Goal: Transaction & Acquisition: Purchase product/service

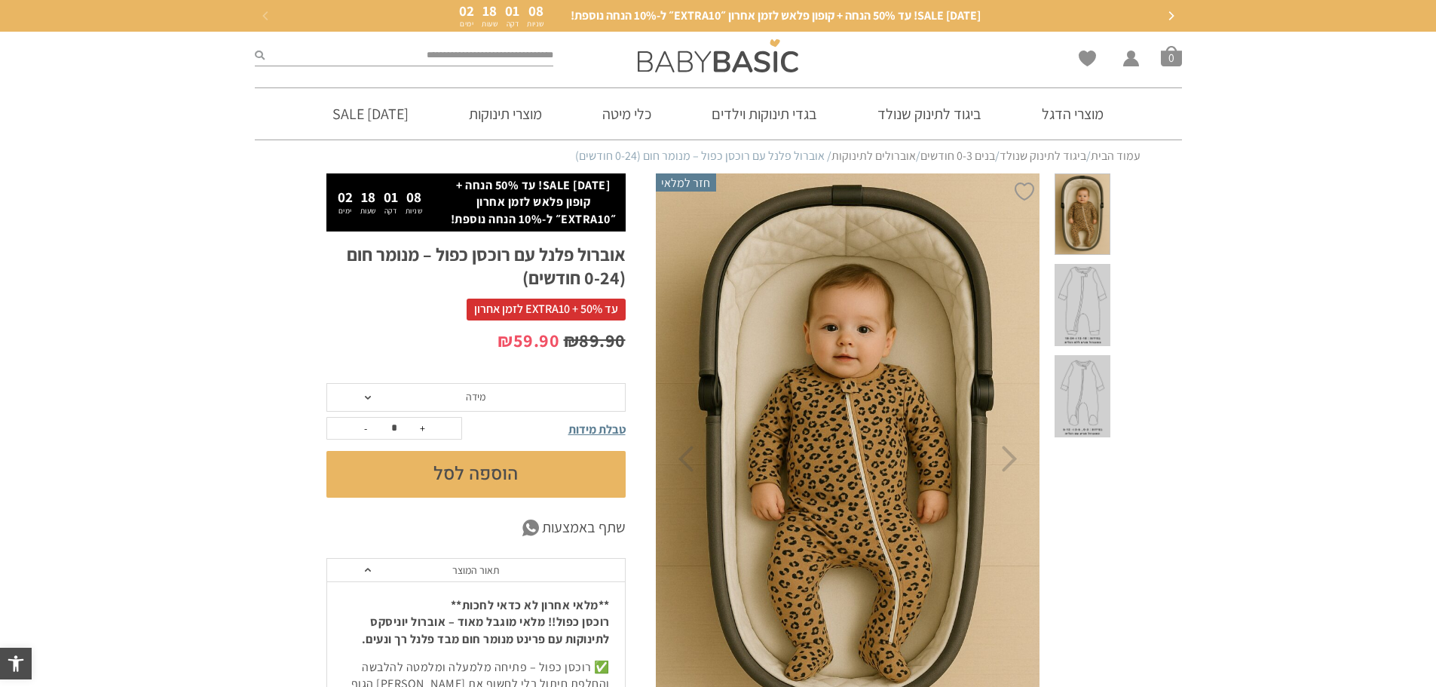
click at [1097, 268] on span at bounding box center [1082, 305] width 55 height 82
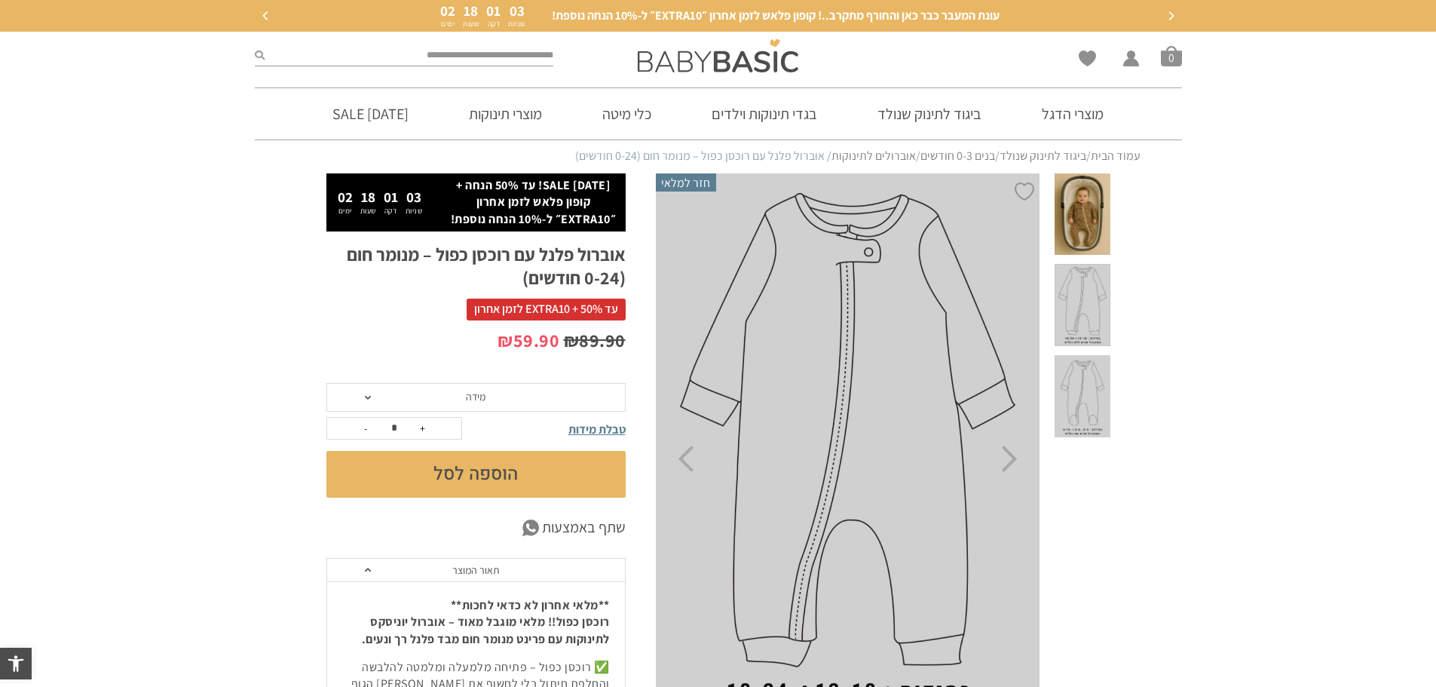
click at [1097, 199] on span at bounding box center [1082, 214] width 55 height 82
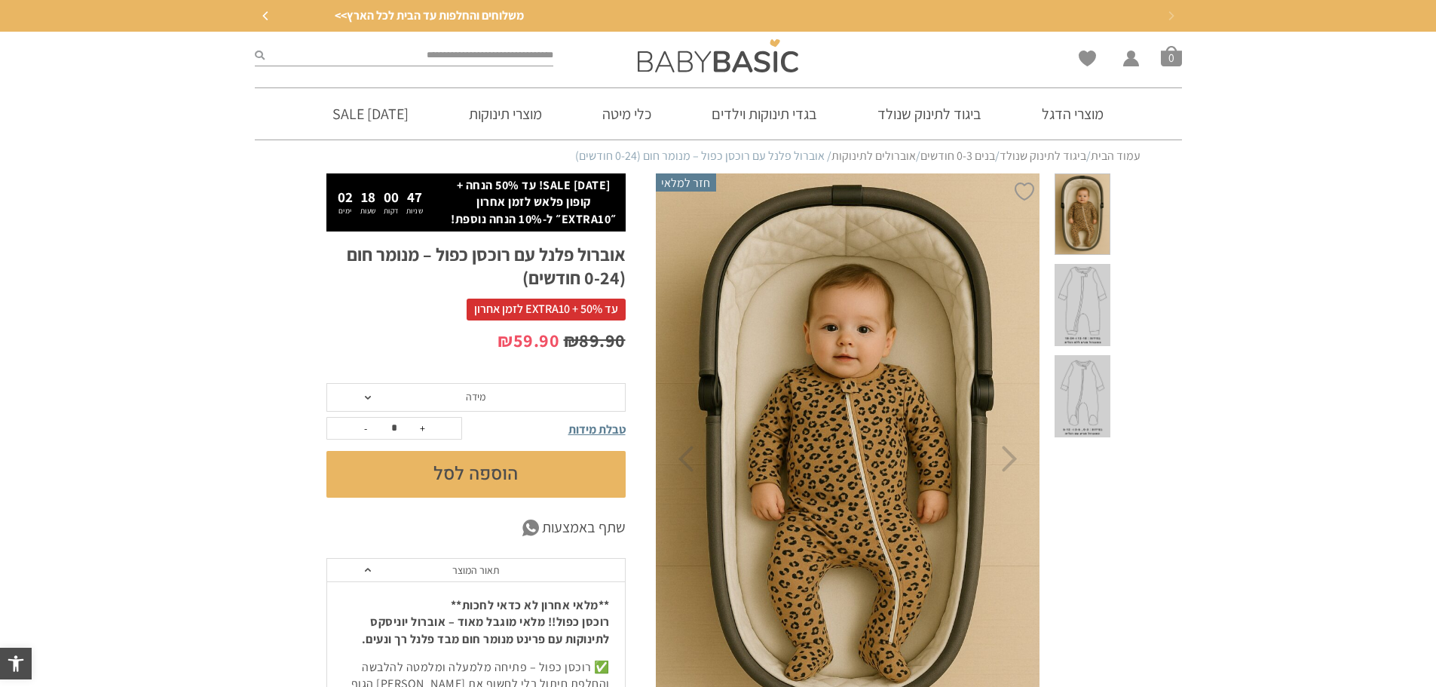
click at [481, 397] on span "מידה" at bounding box center [476, 397] width 20 height 14
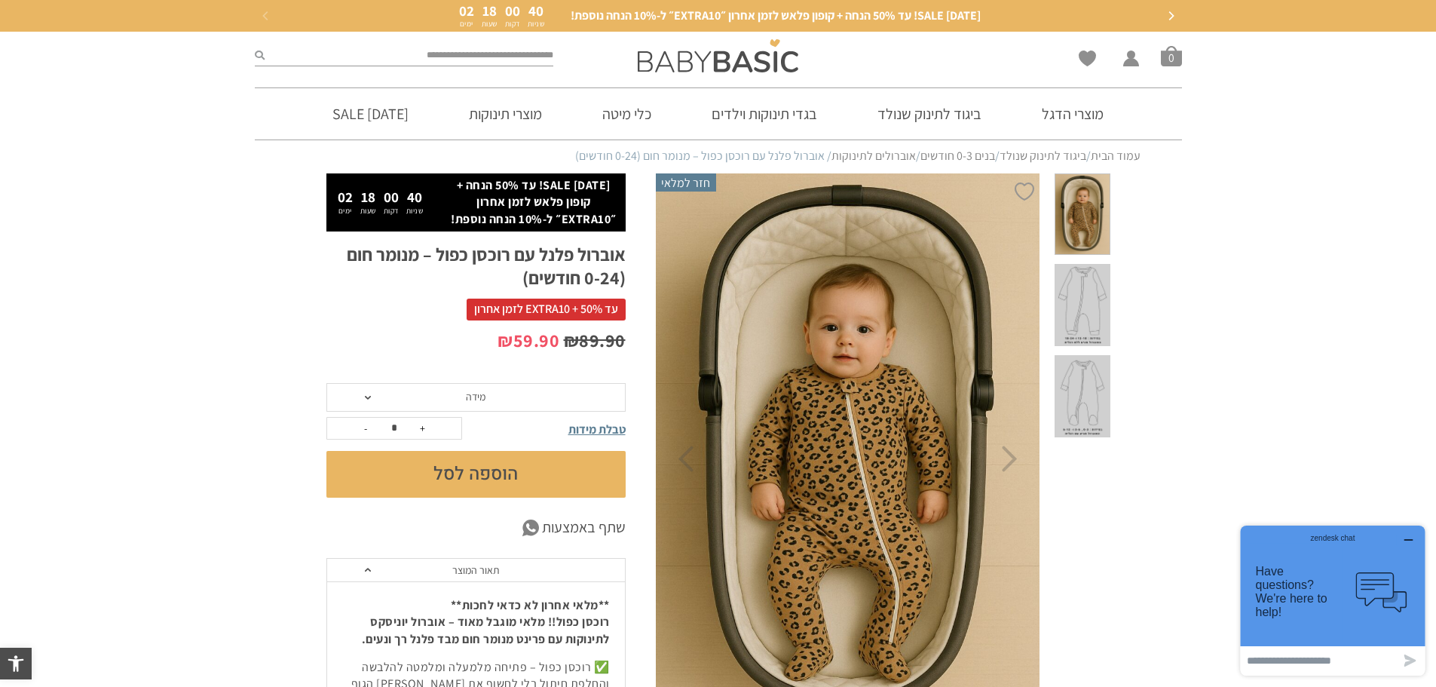
click at [1075, 280] on span at bounding box center [1082, 305] width 55 height 82
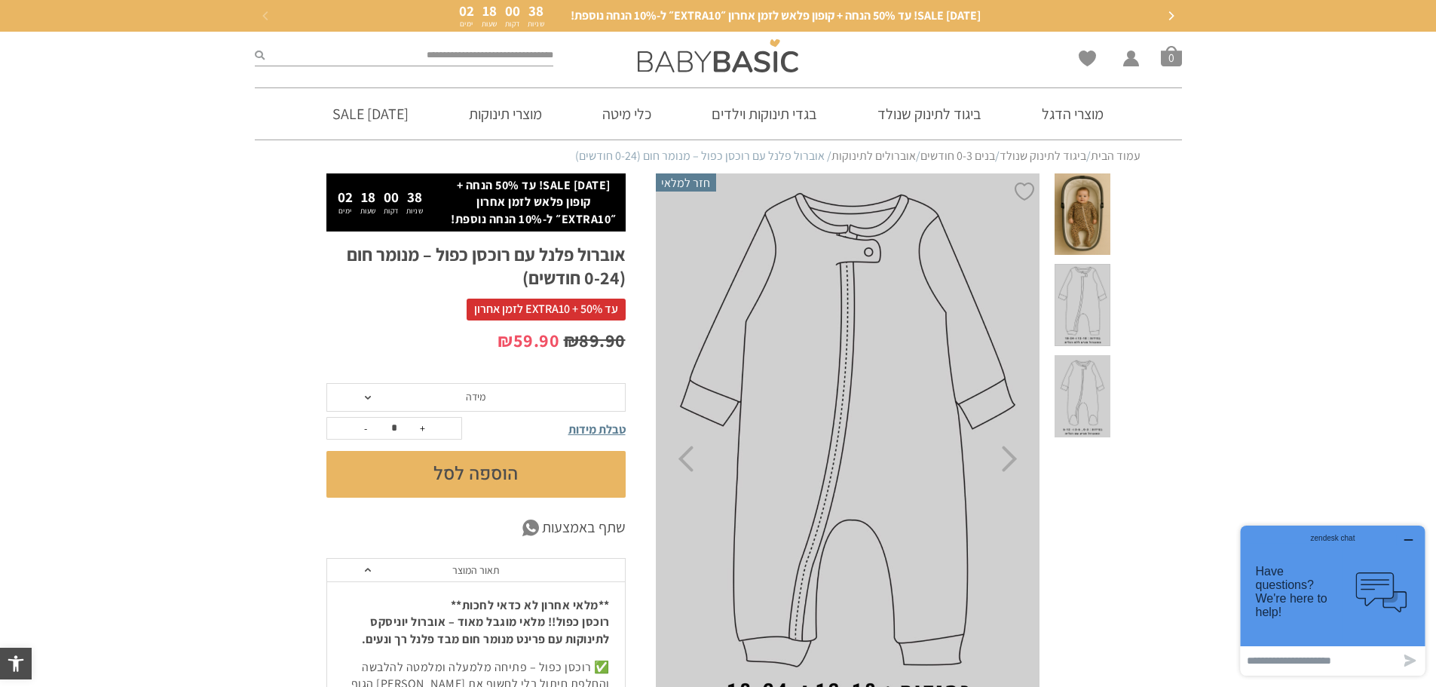
click at [494, 394] on span "מידה" at bounding box center [475, 397] width 299 height 29
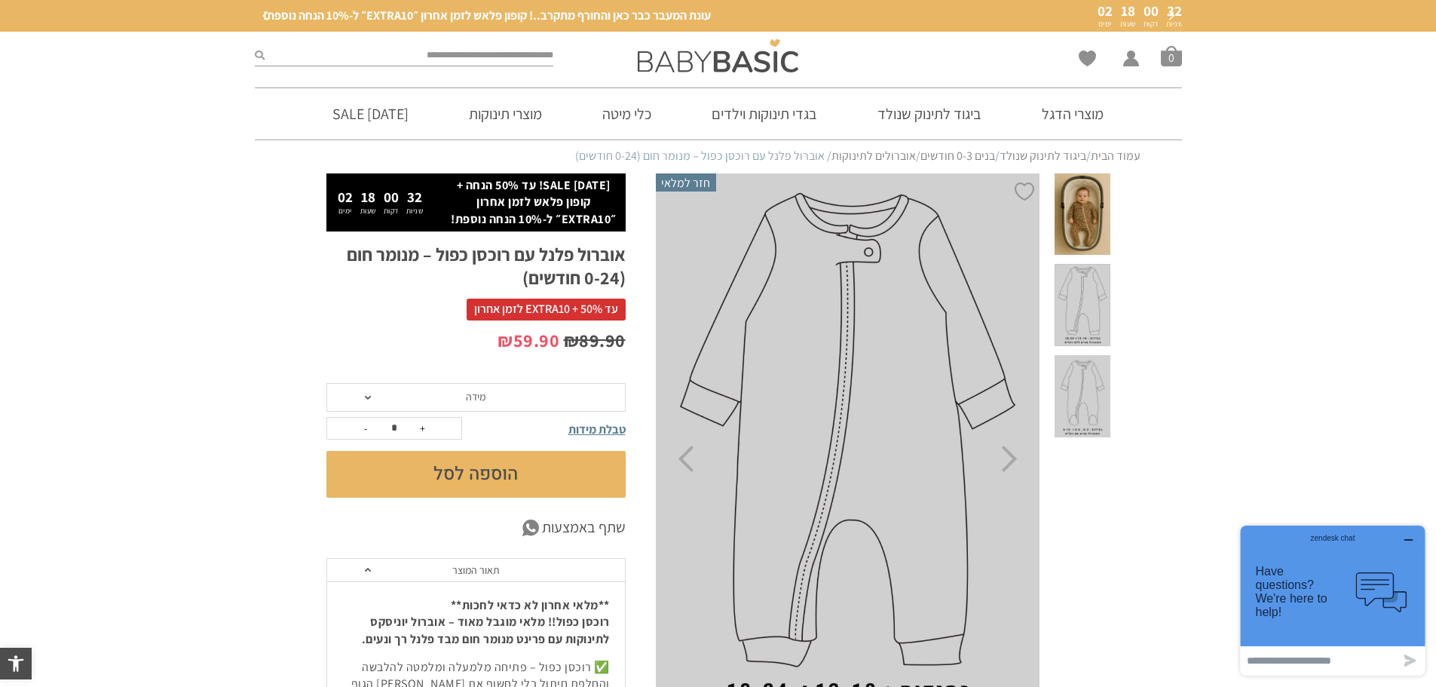
click at [1087, 272] on span at bounding box center [1082, 305] width 55 height 82
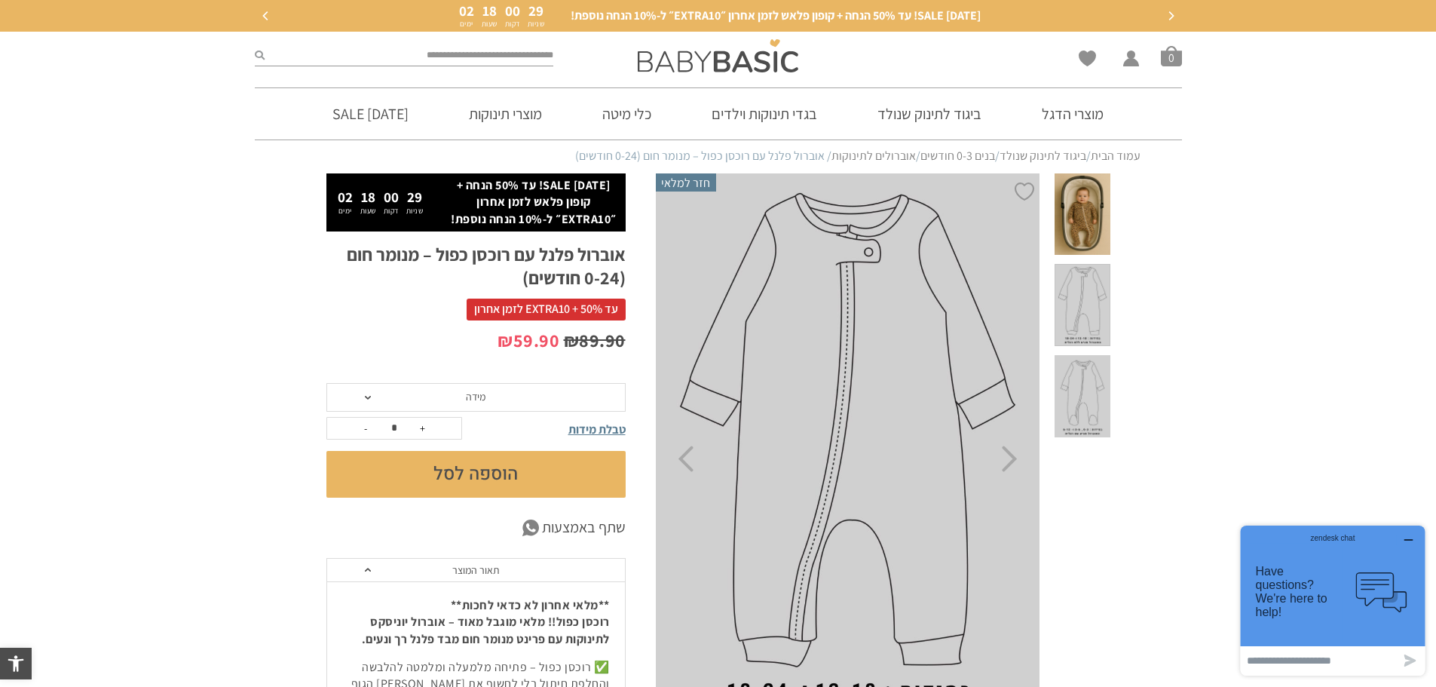
click at [491, 383] on span "מידה" at bounding box center [475, 397] width 299 height 29
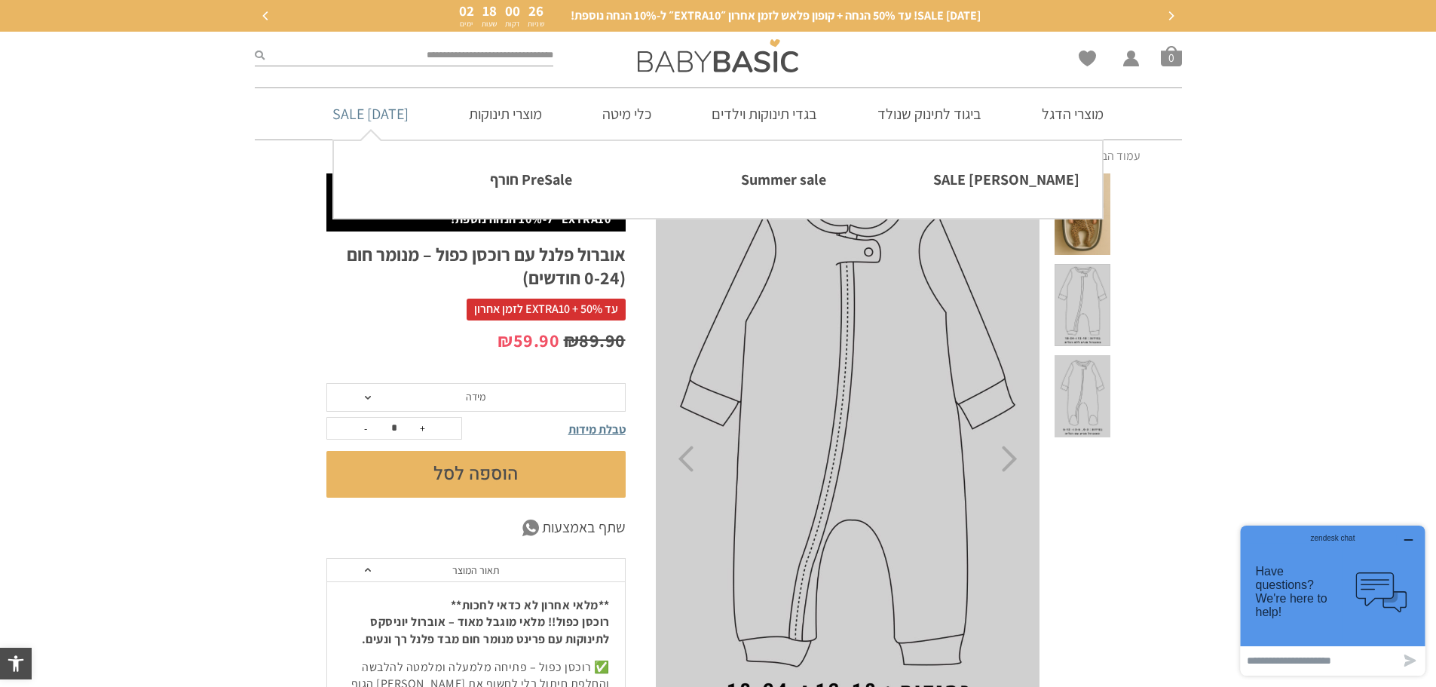
click at [363, 114] on link "[DATE] SALE" at bounding box center [370, 113] width 121 height 51
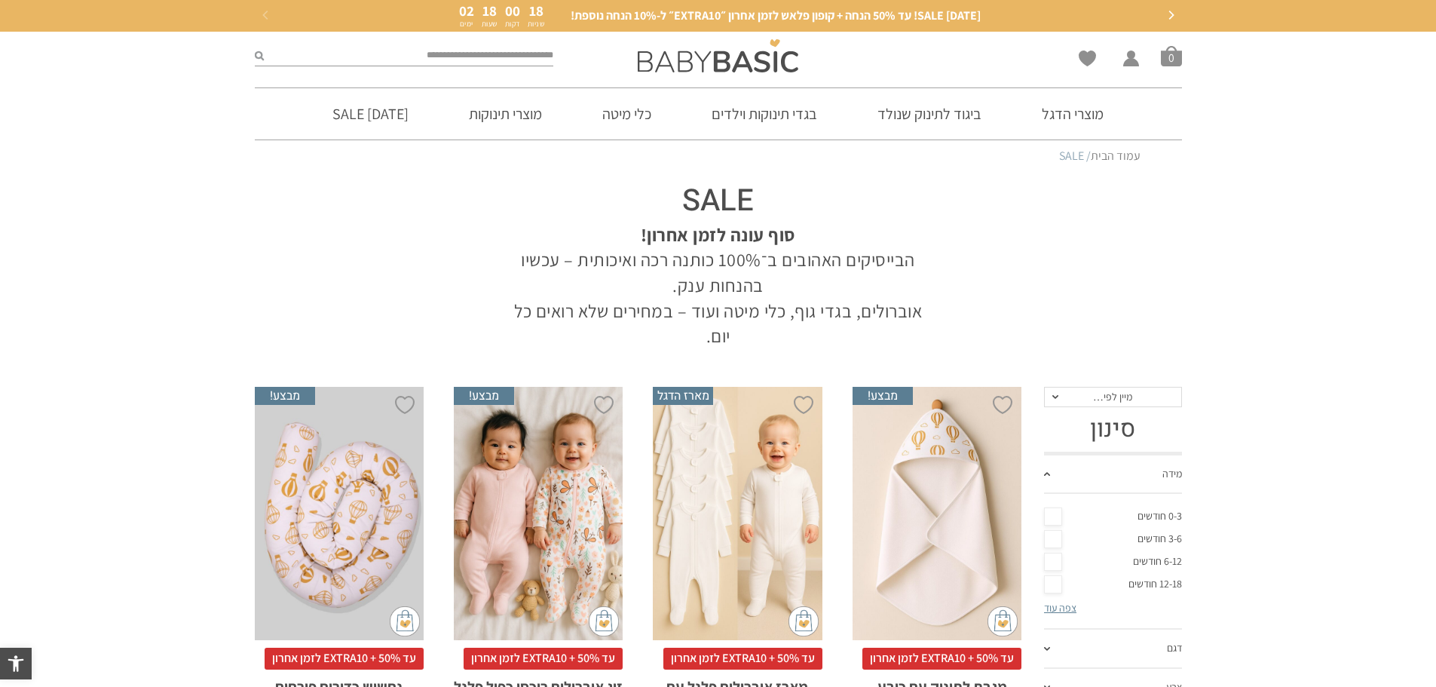
click at [1052, 561] on link "6-12 חודשים" at bounding box center [1113, 561] width 138 height 23
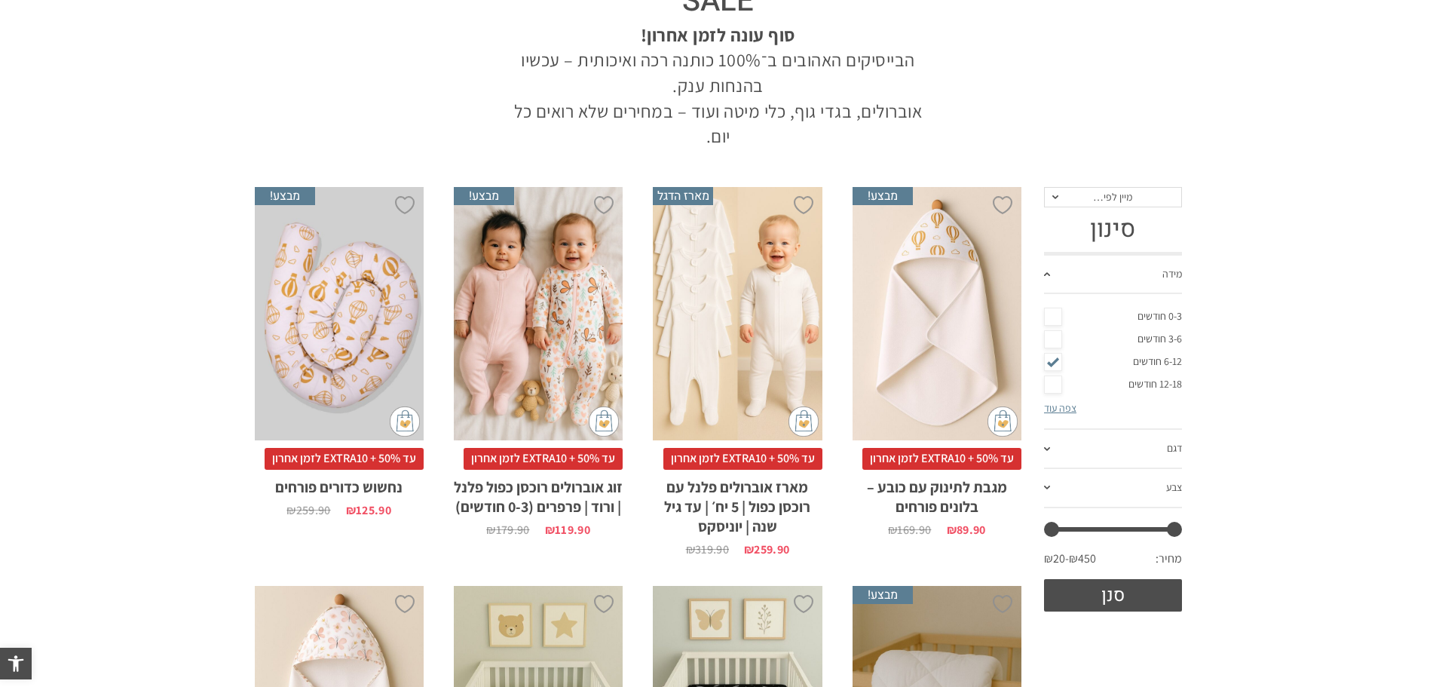
scroll to position [226, 0]
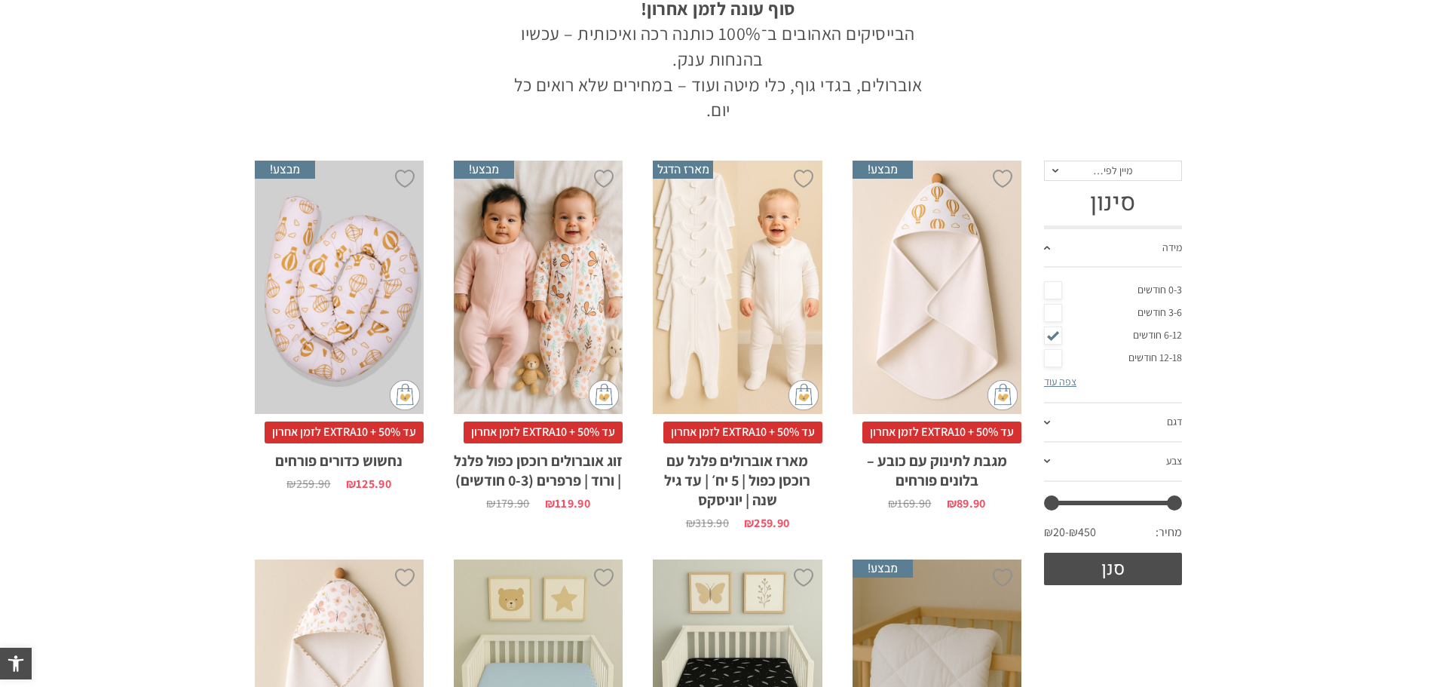
click at [1063, 382] on link "צפה עוד" at bounding box center [1060, 382] width 32 height 14
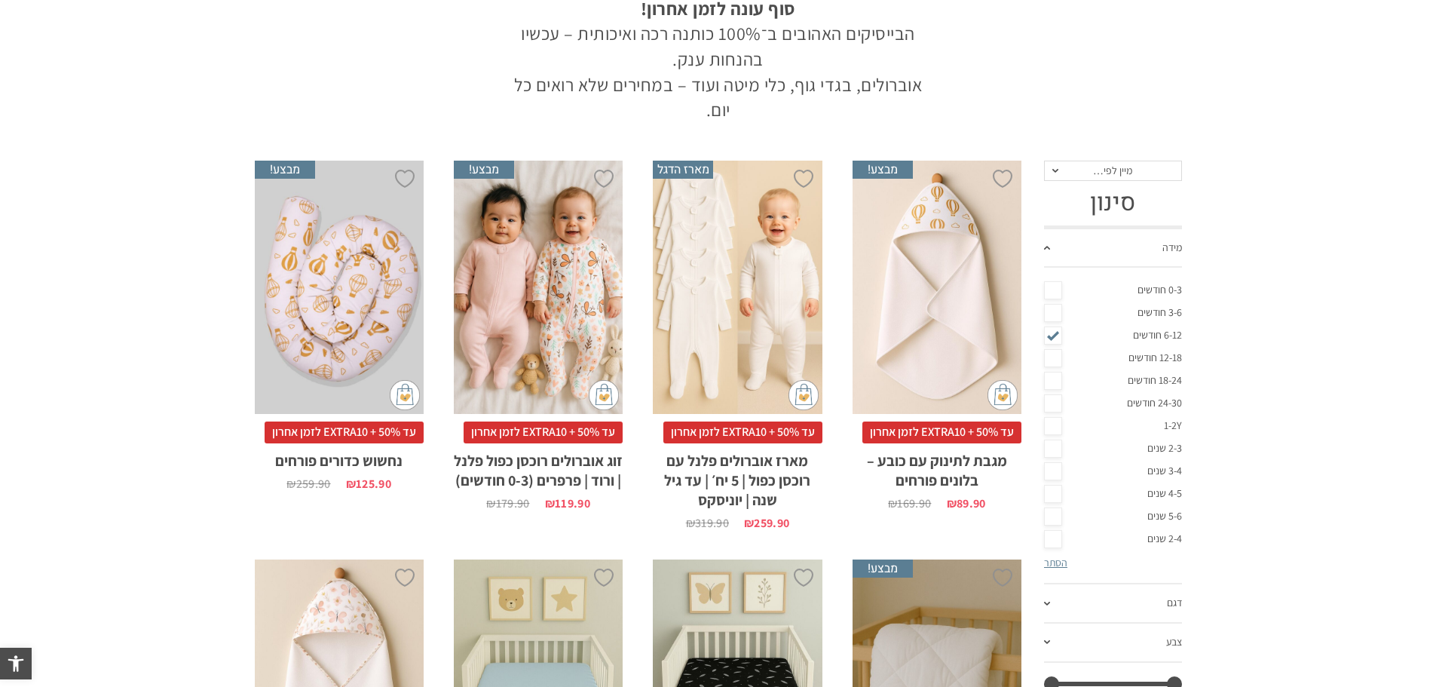
scroll to position [0, 0]
click at [1156, 331] on link "6-12 חודשים" at bounding box center [1113, 335] width 138 height 23
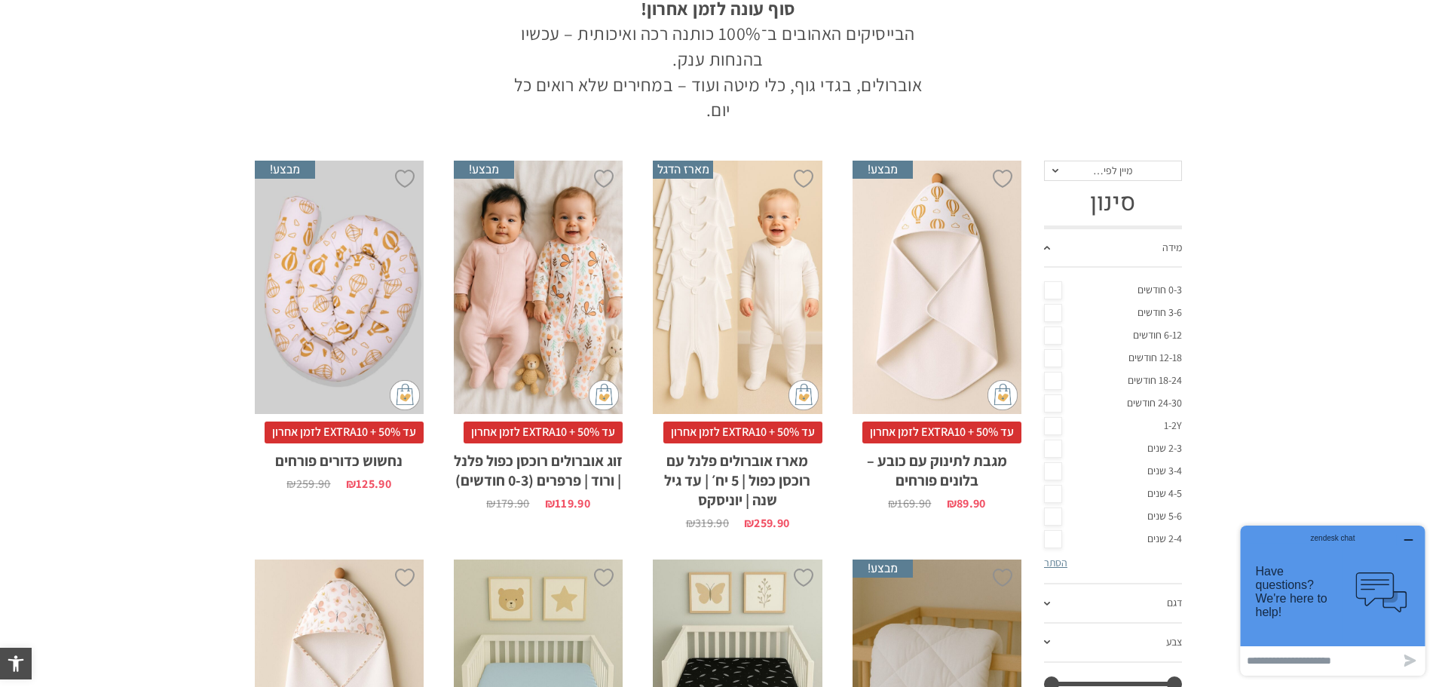
click at [1156, 332] on link "6-12 חודשים" at bounding box center [1113, 335] width 138 height 23
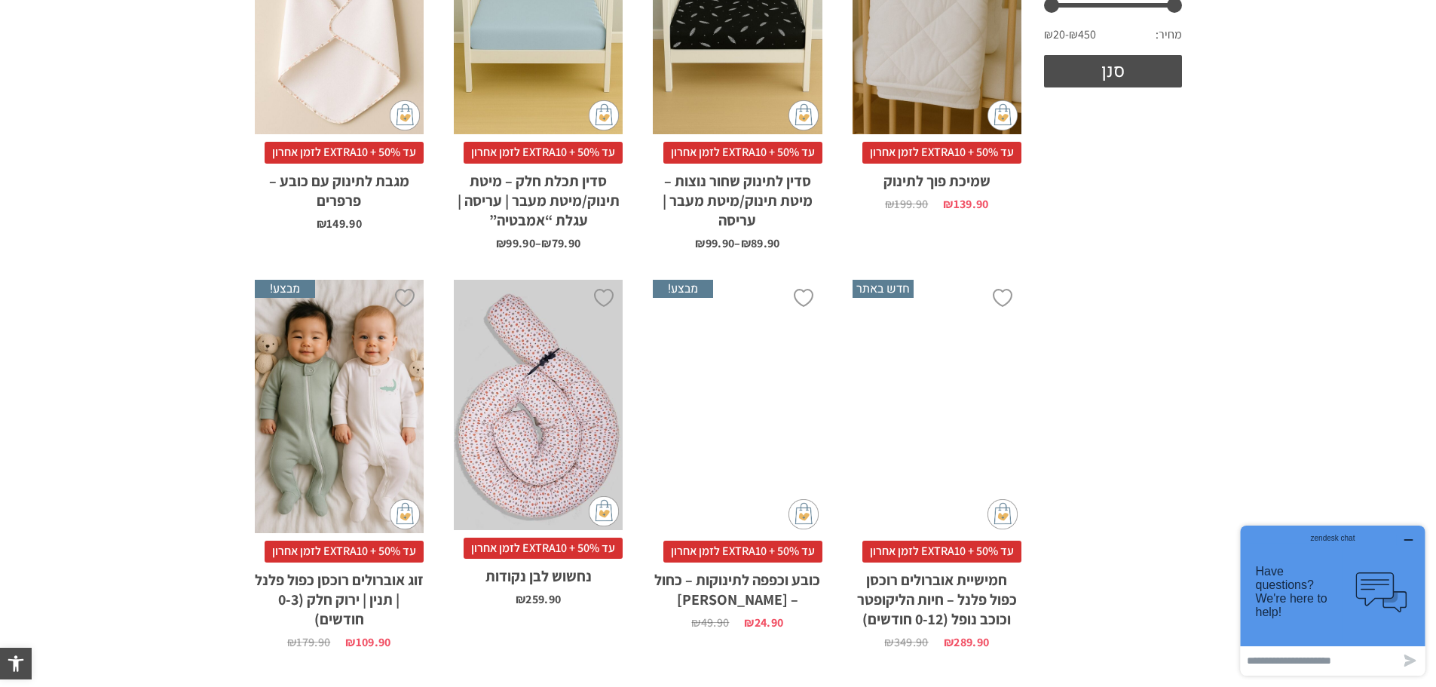
scroll to position [1131, 0]
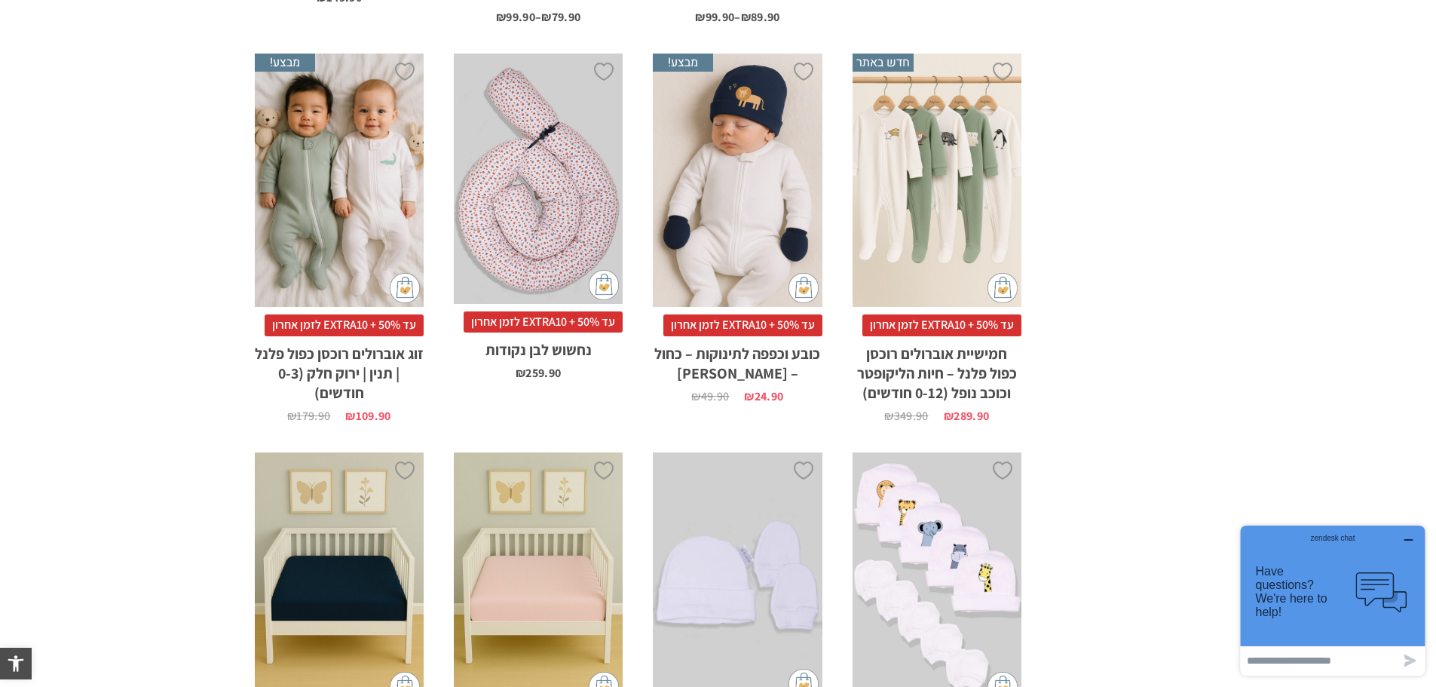
click at [348, 247] on div "x הוספה לסל" at bounding box center [339, 181] width 169 height 254
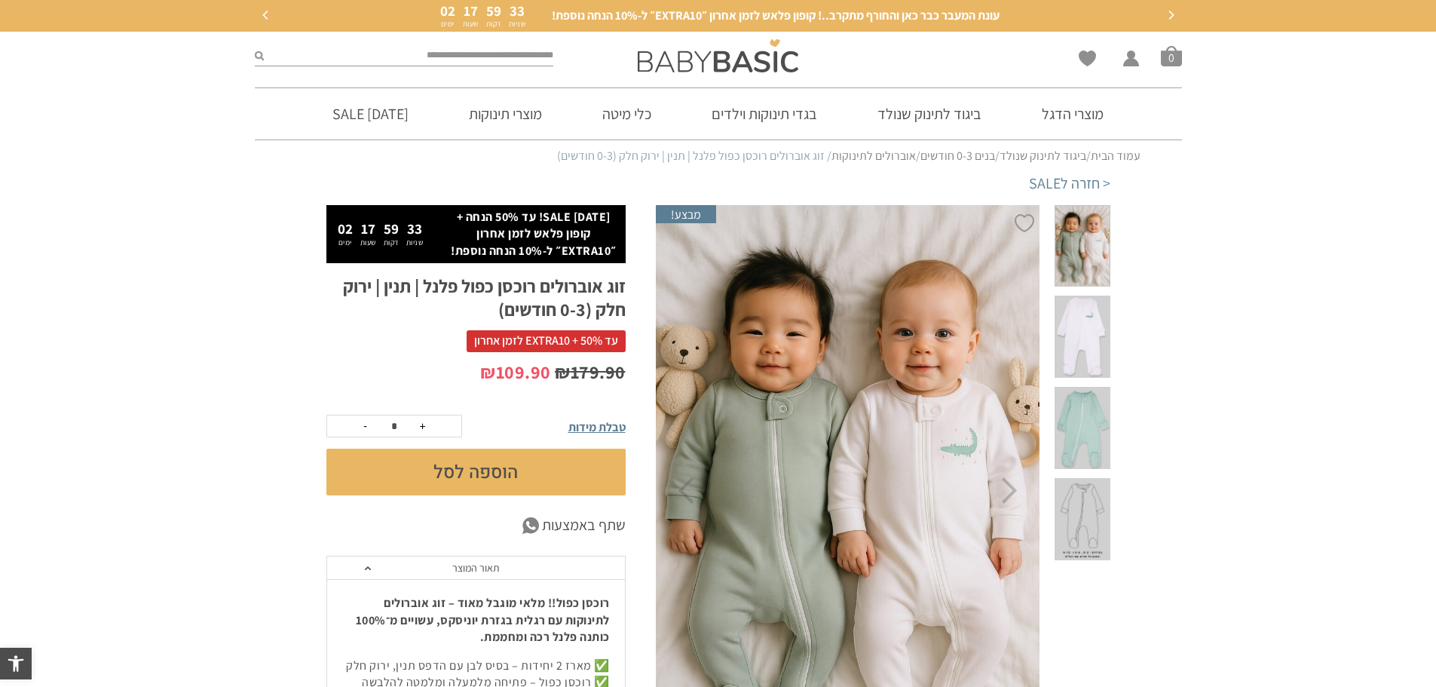
click at [1097, 302] on span at bounding box center [1082, 337] width 55 height 82
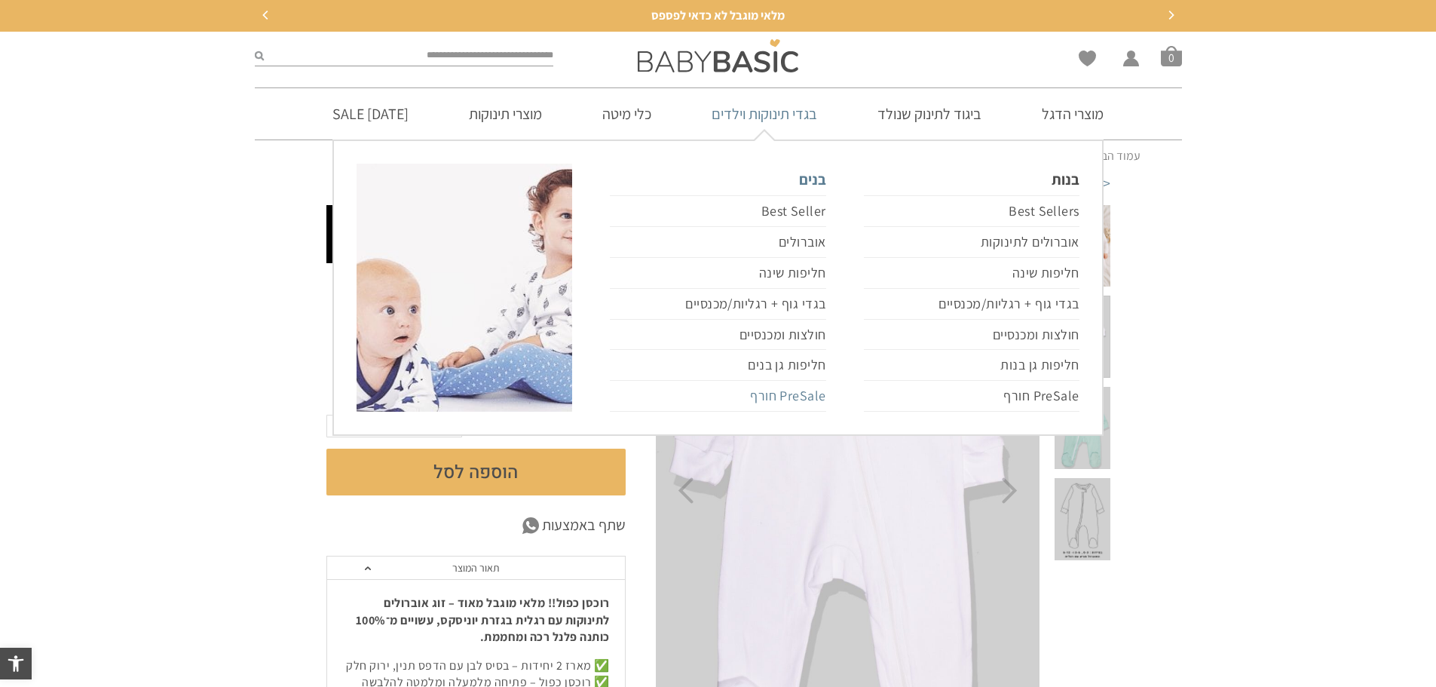
click at [798, 394] on link "PreSale חורף" at bounding box center [718, 396] width 216 height 31
click at [792, 390] on link "PreSale חורף" at bounding box center [718, 396] width 216 height 31
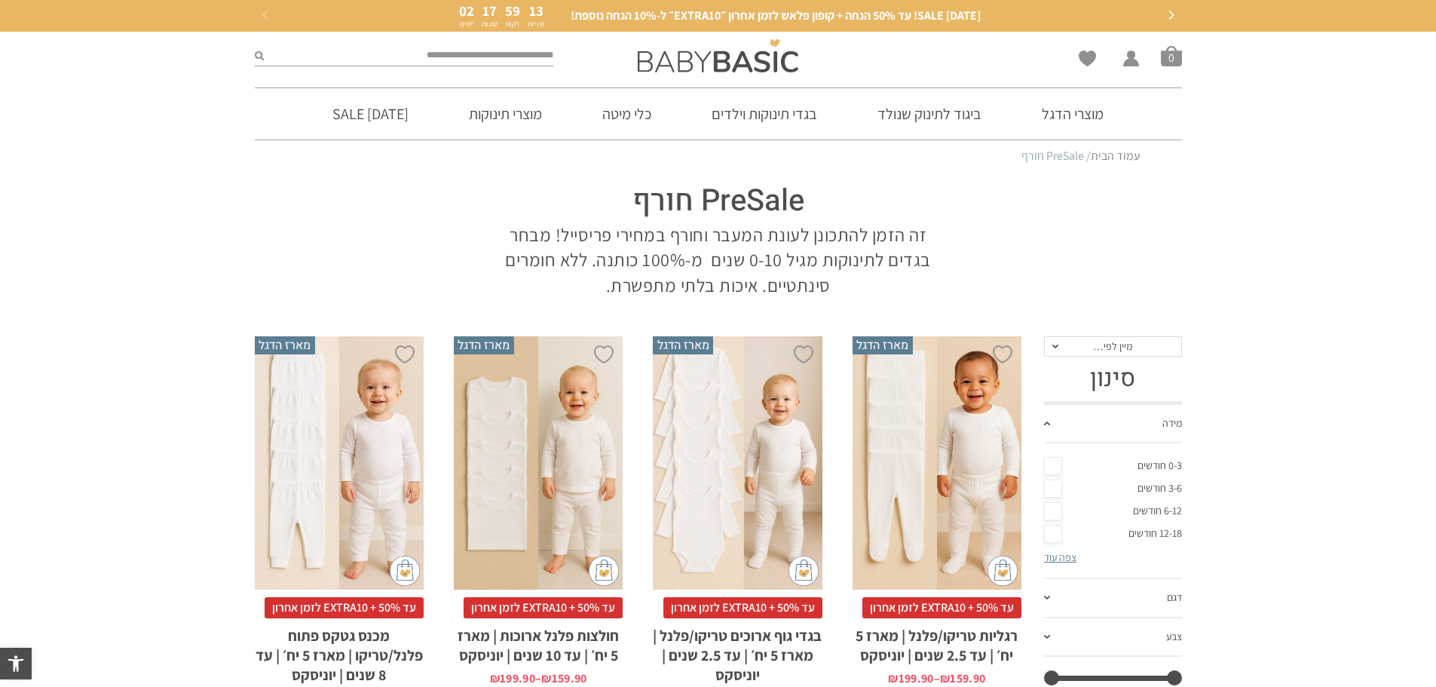
click at [1055, 512] on link "6-12 חודשים" at bounding box center [1113, 511] width 138 height 23
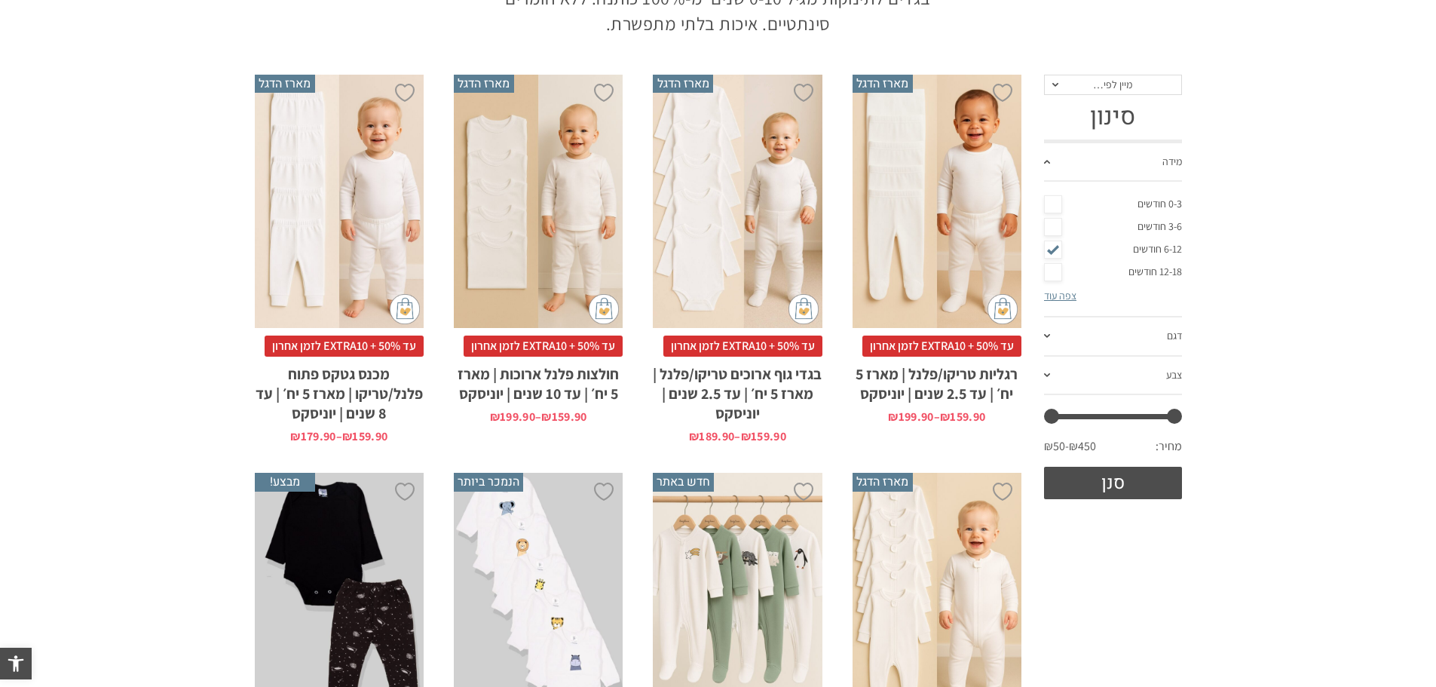
scroll to position [302, 0]
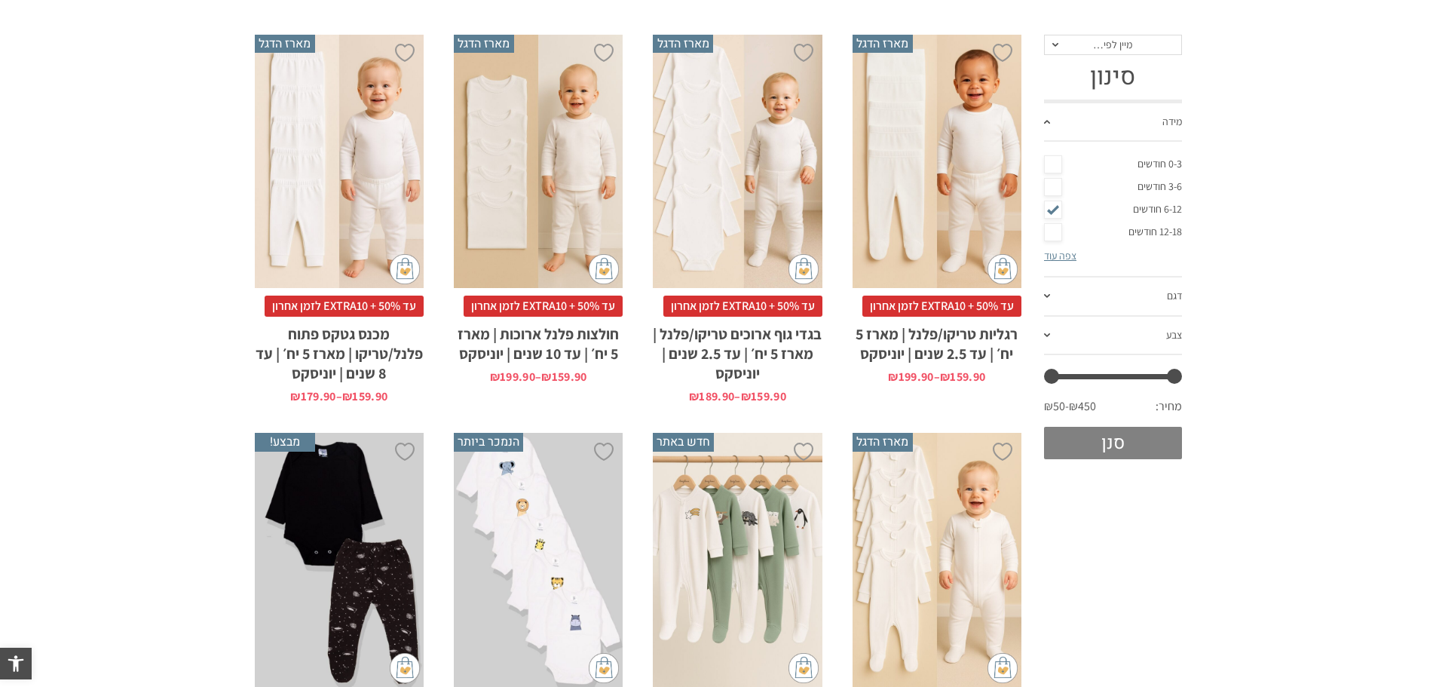
click at [1114, 442] on button "סנן" at bounding box center [1113, 443] width 138 height 32
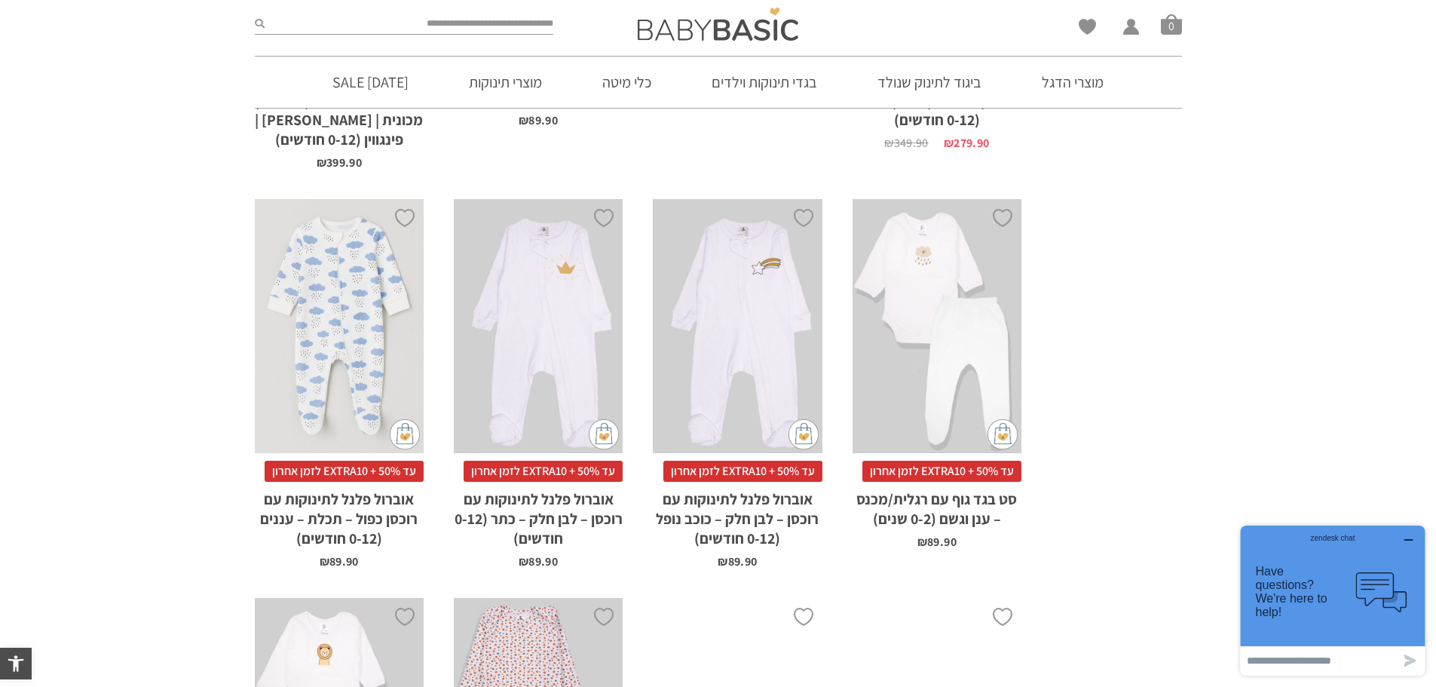
scroll to position [1734, 0]
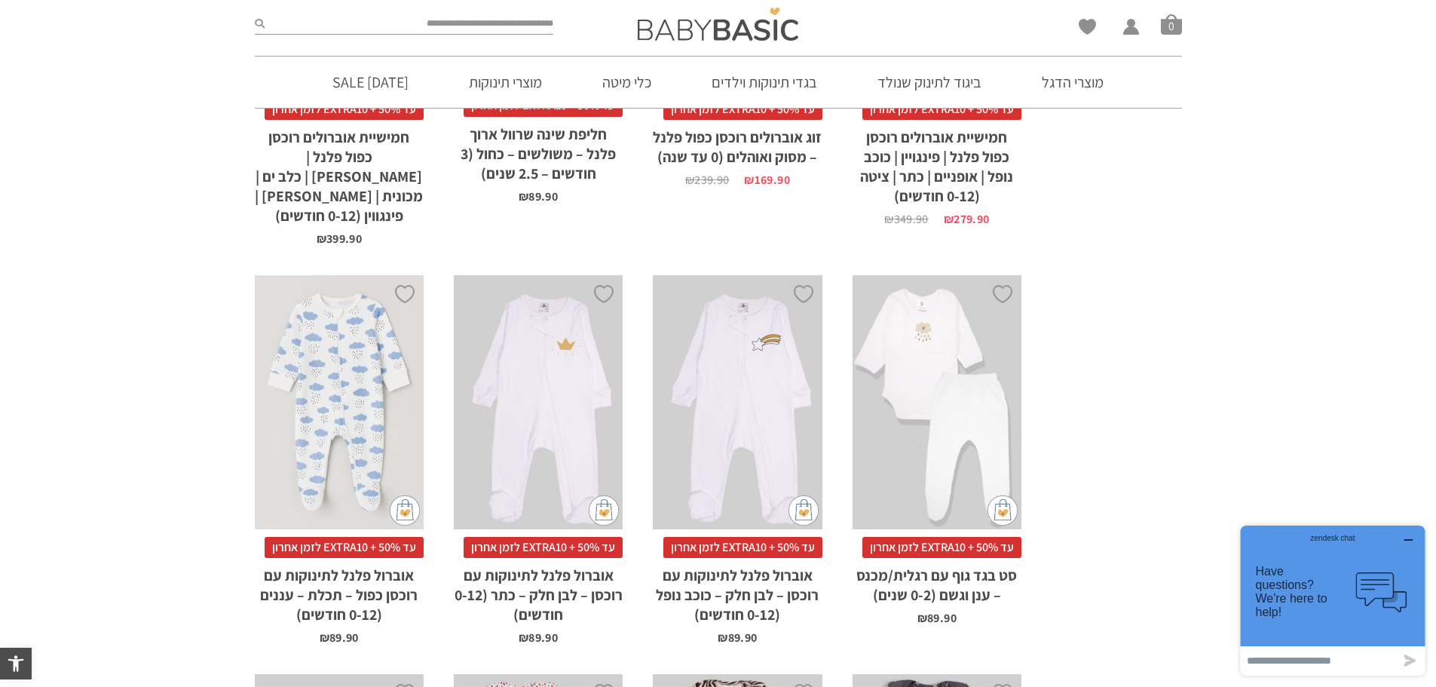
click at [347, 352] on div "x בחירת מידה 0-3m 3-6m 6-12m" at bounding box center [339, 402] width 169 height 254
click at [329, 364] on div "x בחירת מידה 0-3m 3-6m 6-12m" at bounding box center [339, 402] width 169 height 254
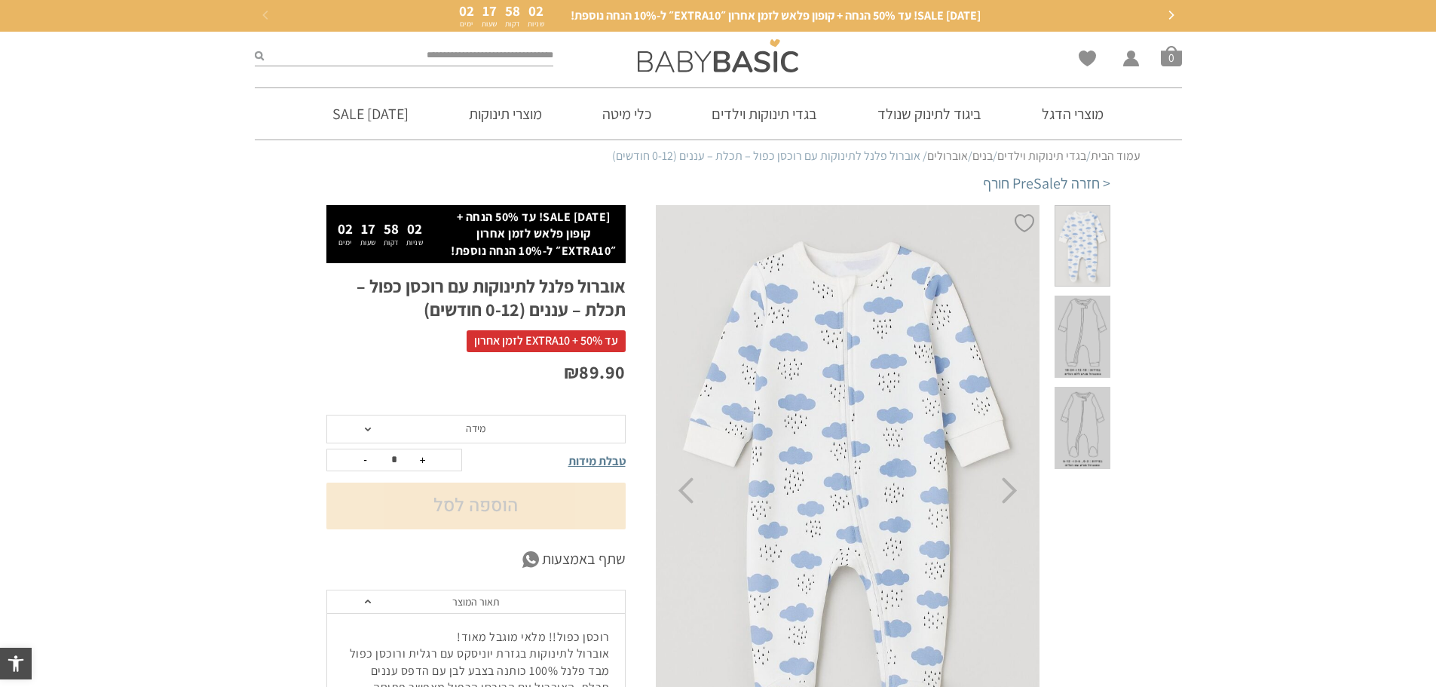
click at [461, 422] on span "מידה" at bounding box center [475, 429] width 299 height 29
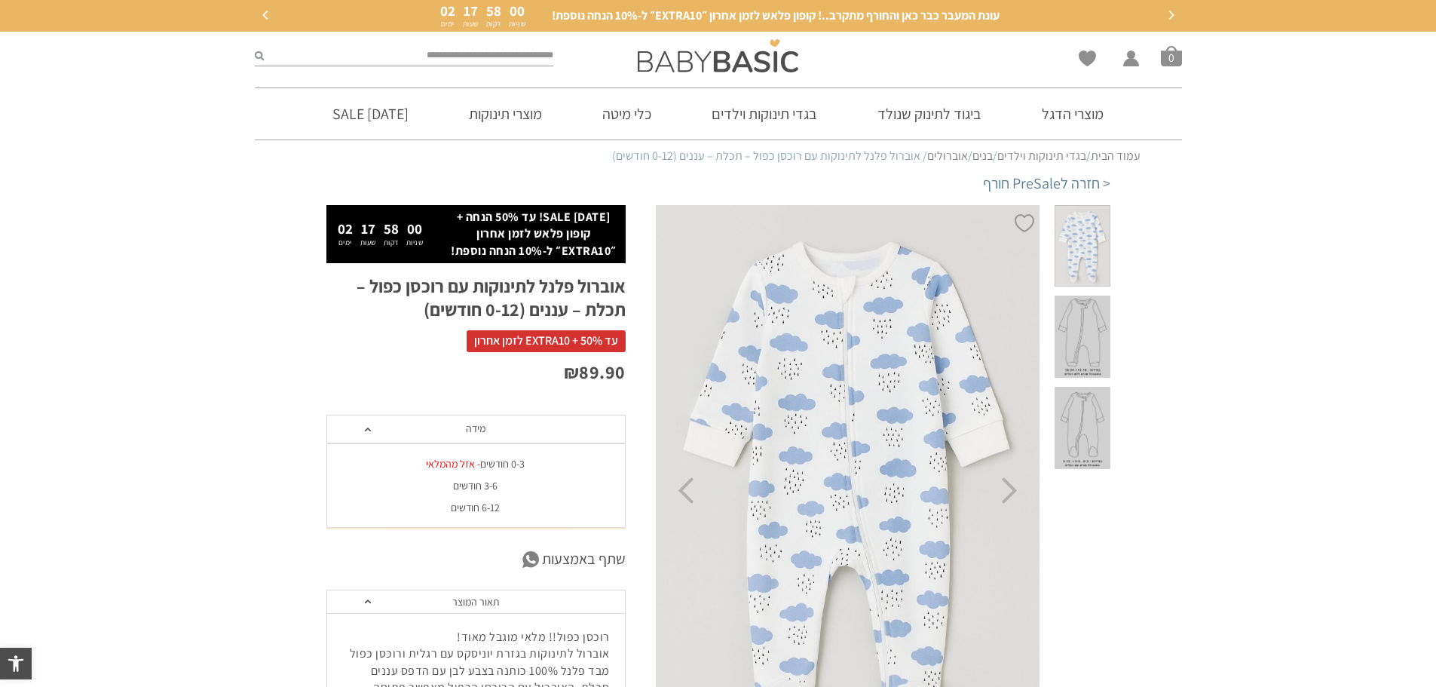
click at [482, 503] on div "6-12 חודשים" at bounding box center [475, 507] width 299 height 13
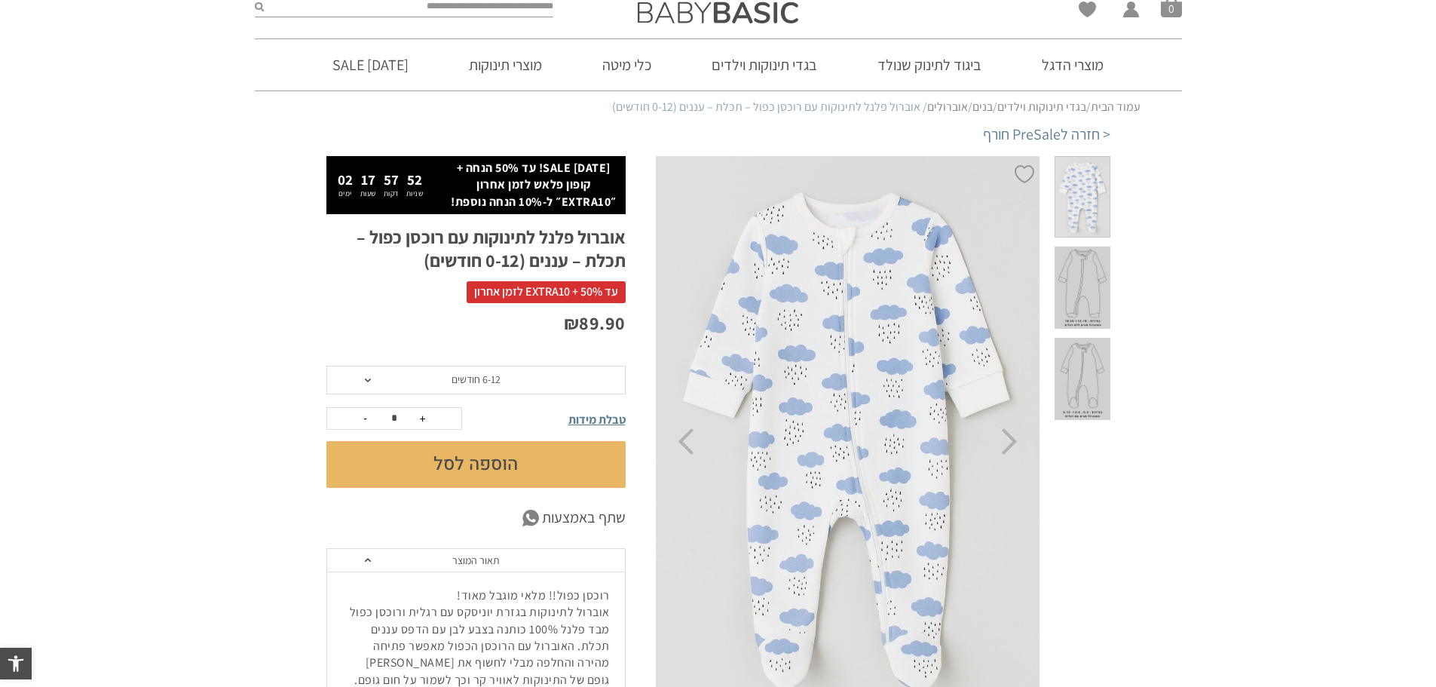
scroll to position [75, 0]
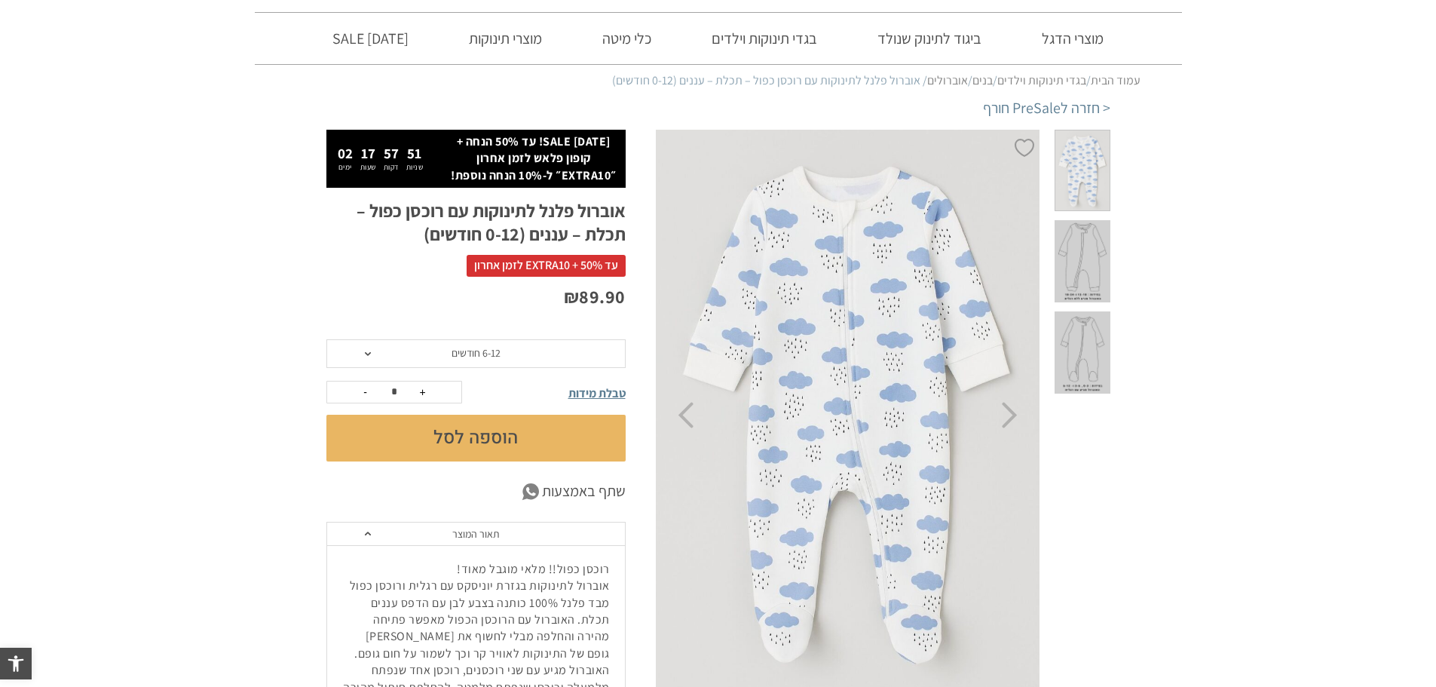
click at [1095, 220] on span at bounding box center [1082, 261] width 55 height 82
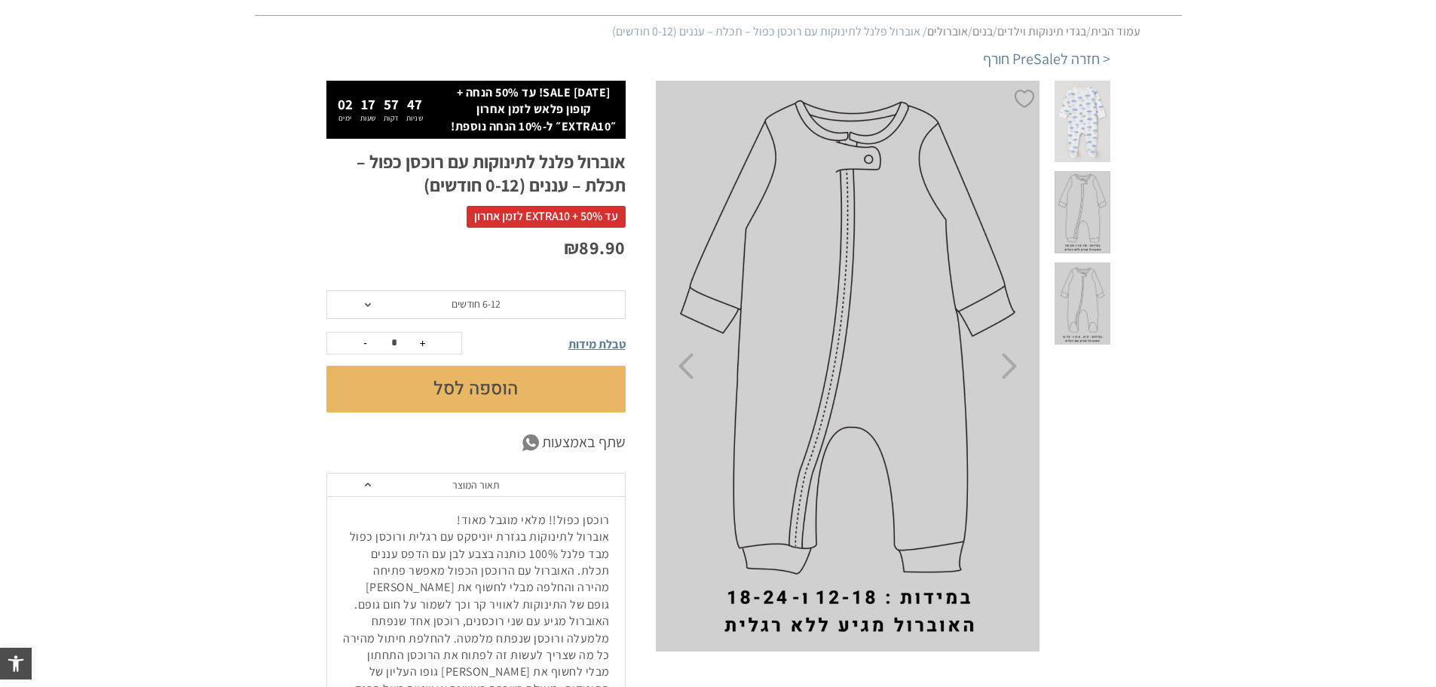
scroll to position [151, 0]
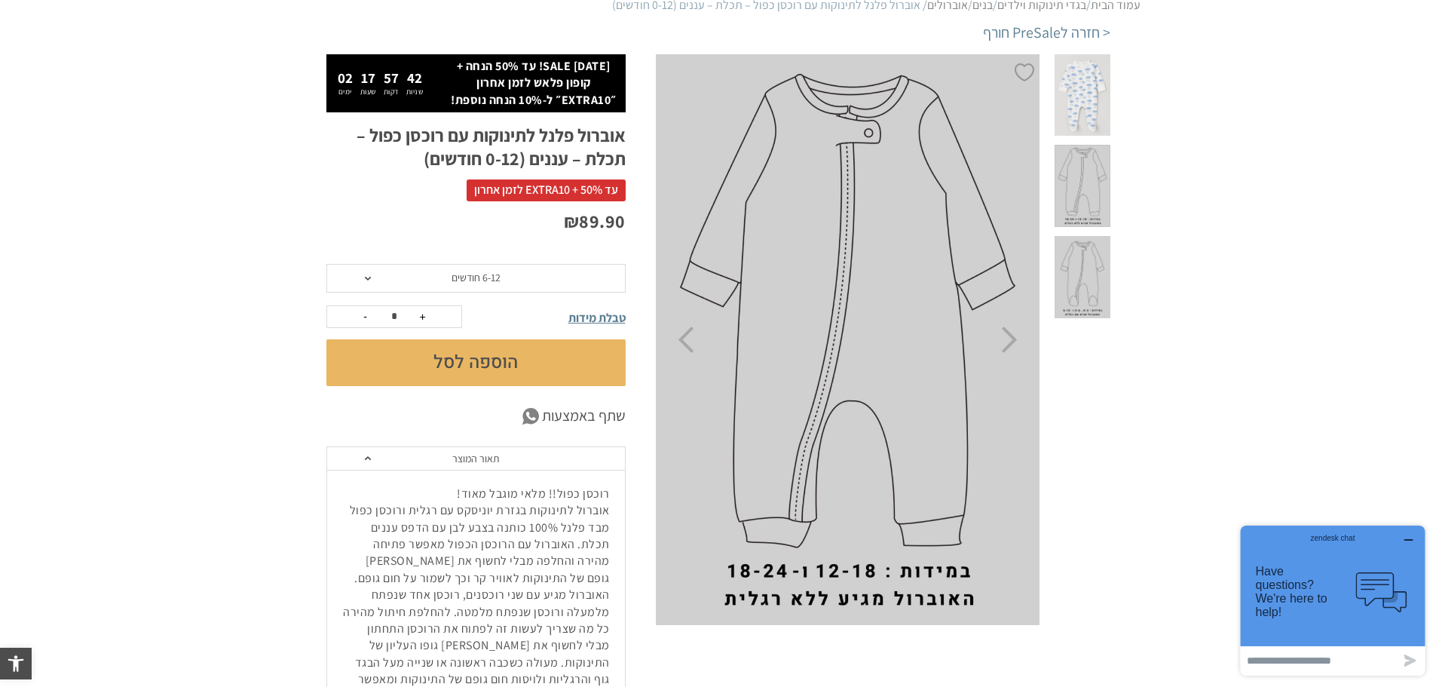
click at [495, 278] on span "6-12 חודשים" at bounding box center [476, 278] width 49 height 14
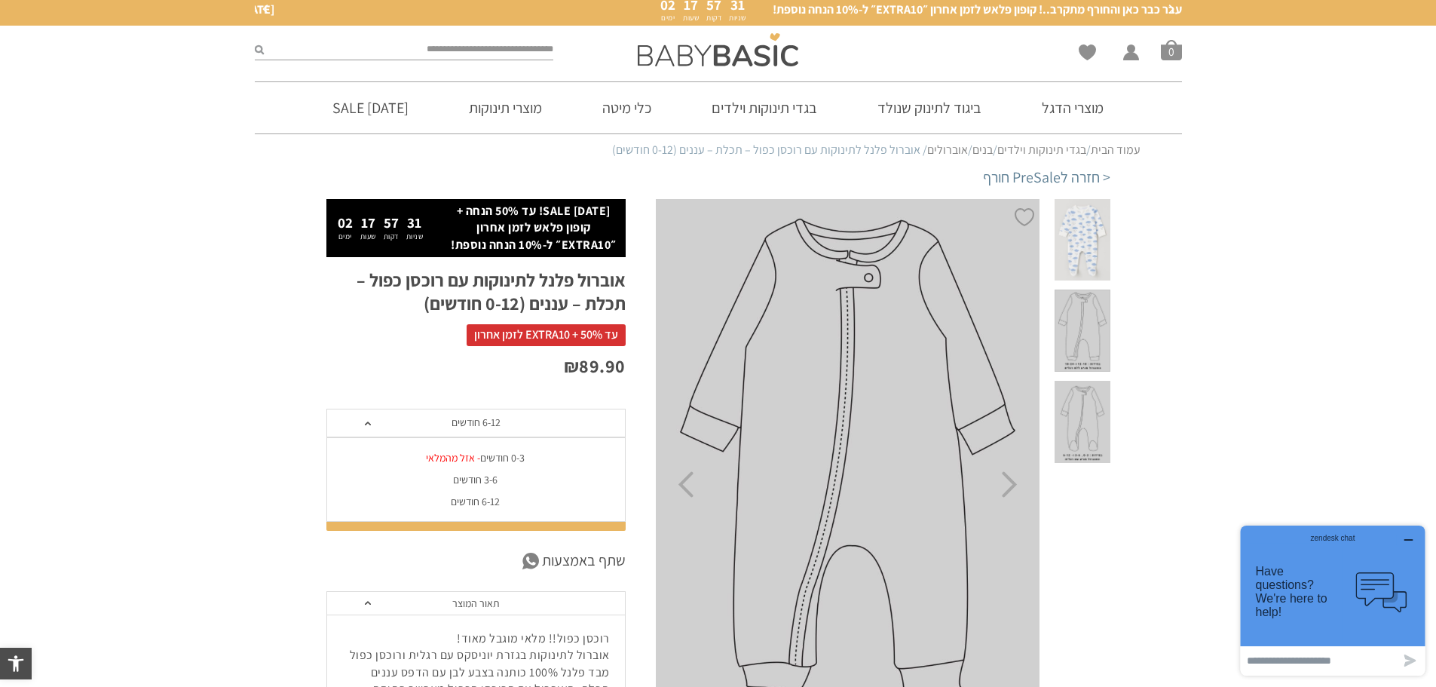
scroll to position [0, 0]
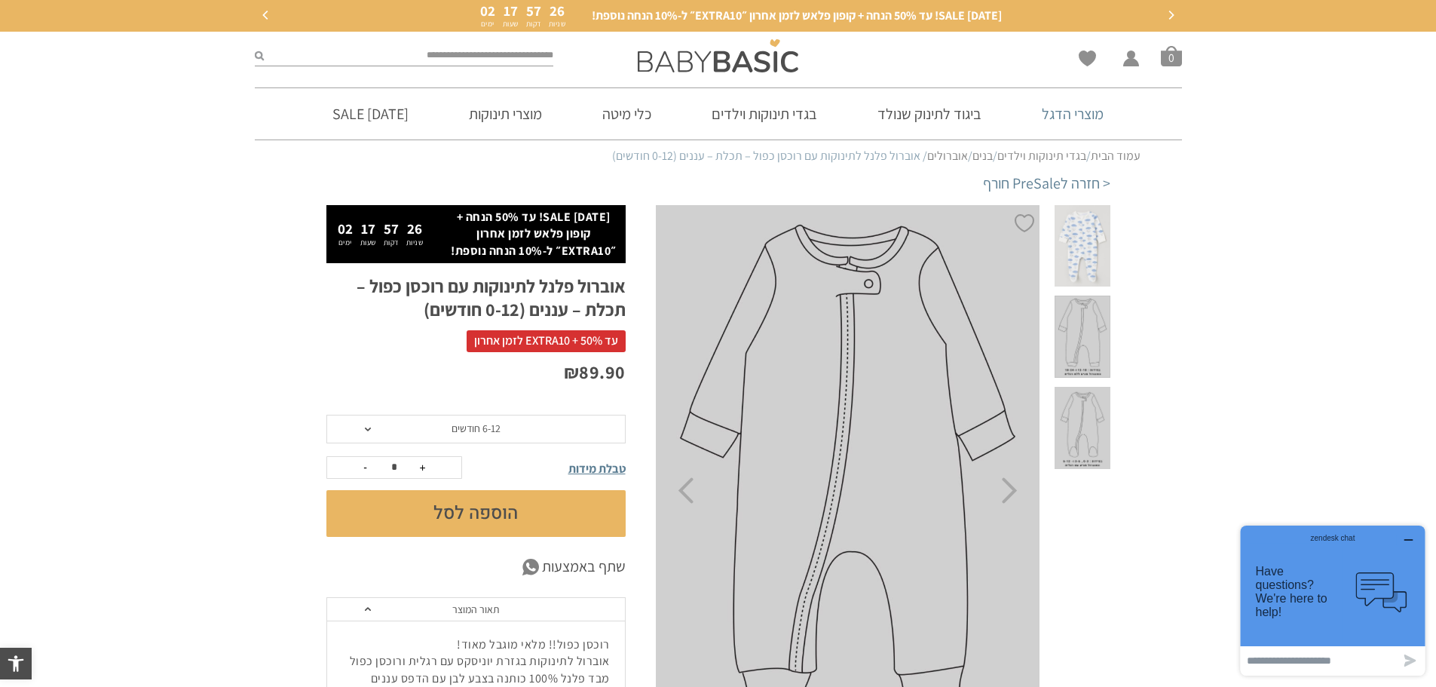
click at [1066, 114] on link "מוצרי הדגל" at bounding box center [1072, 113] width 107 height 51
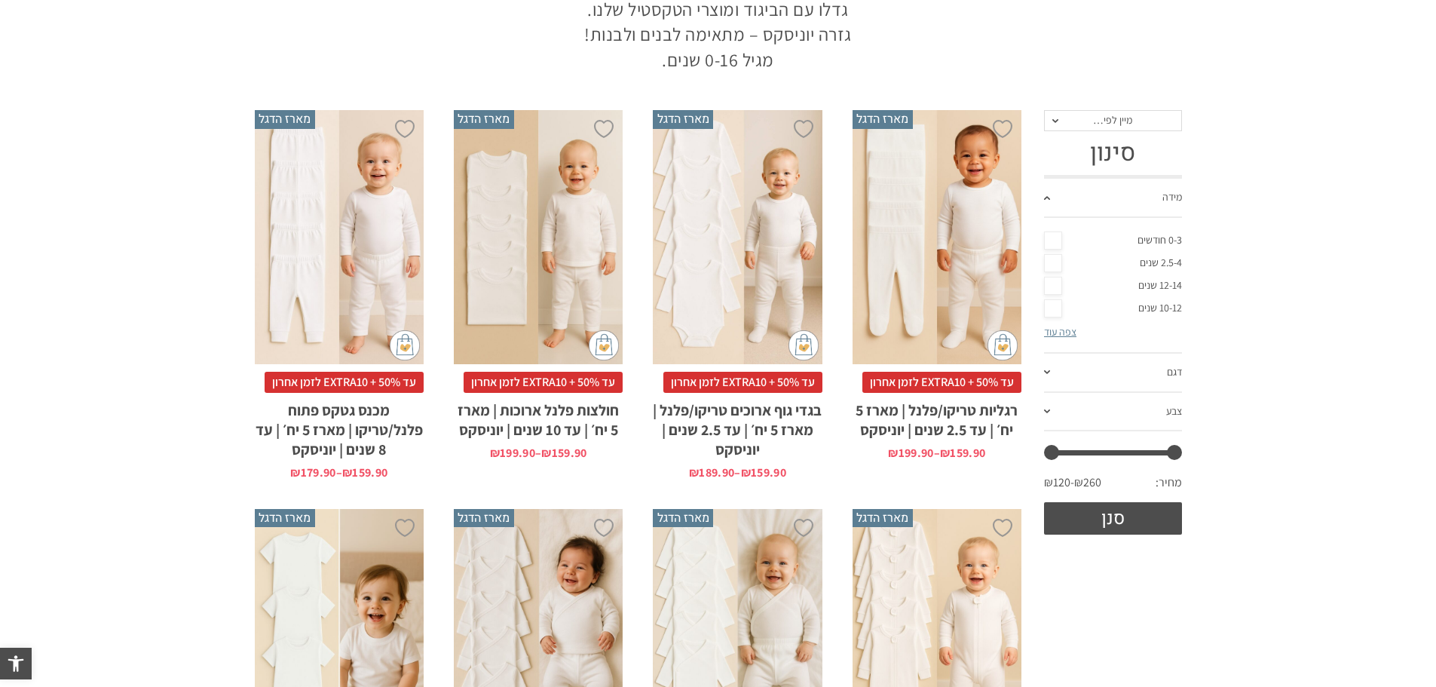
click at [1067, 328] on link "צפה עוד" at bounding box center [1060, 332] width 32 height 14
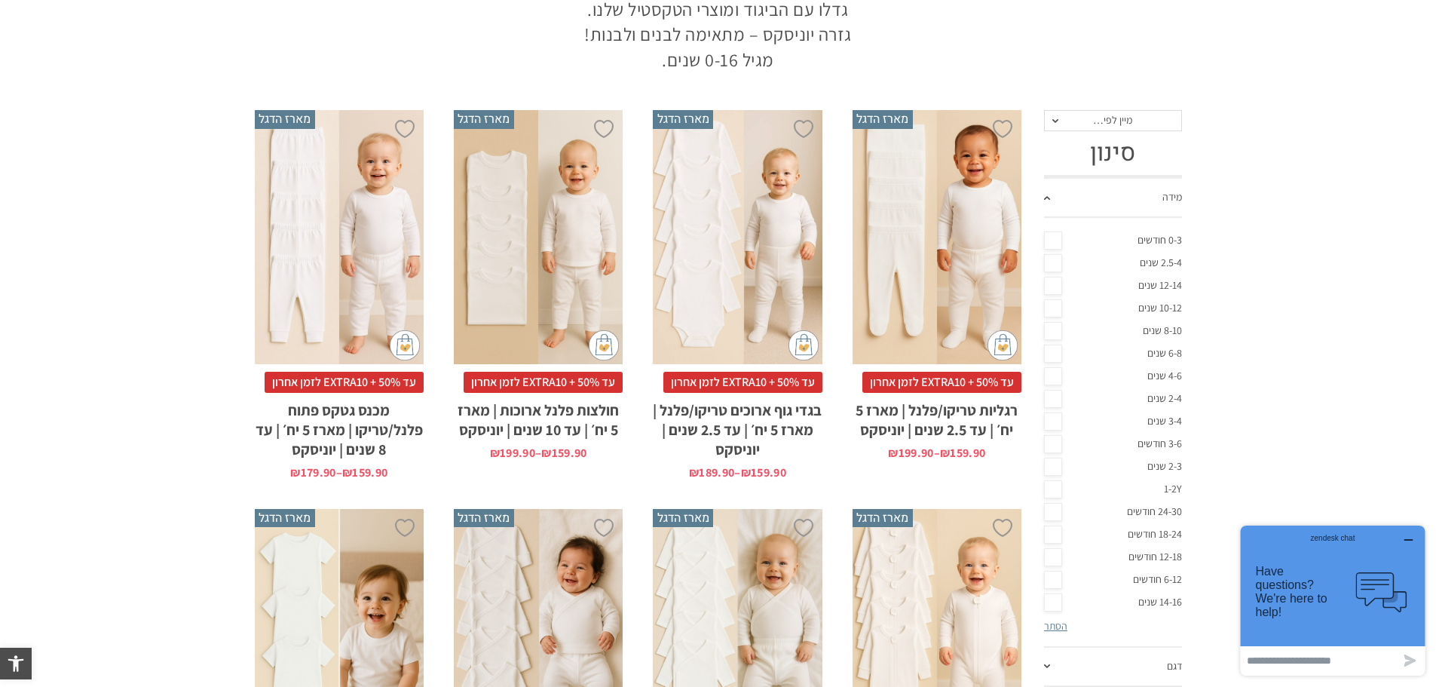
click at [1052, 582] on link "6-12 חודשים" at bounding box center [1113, 579] width 138 height 23
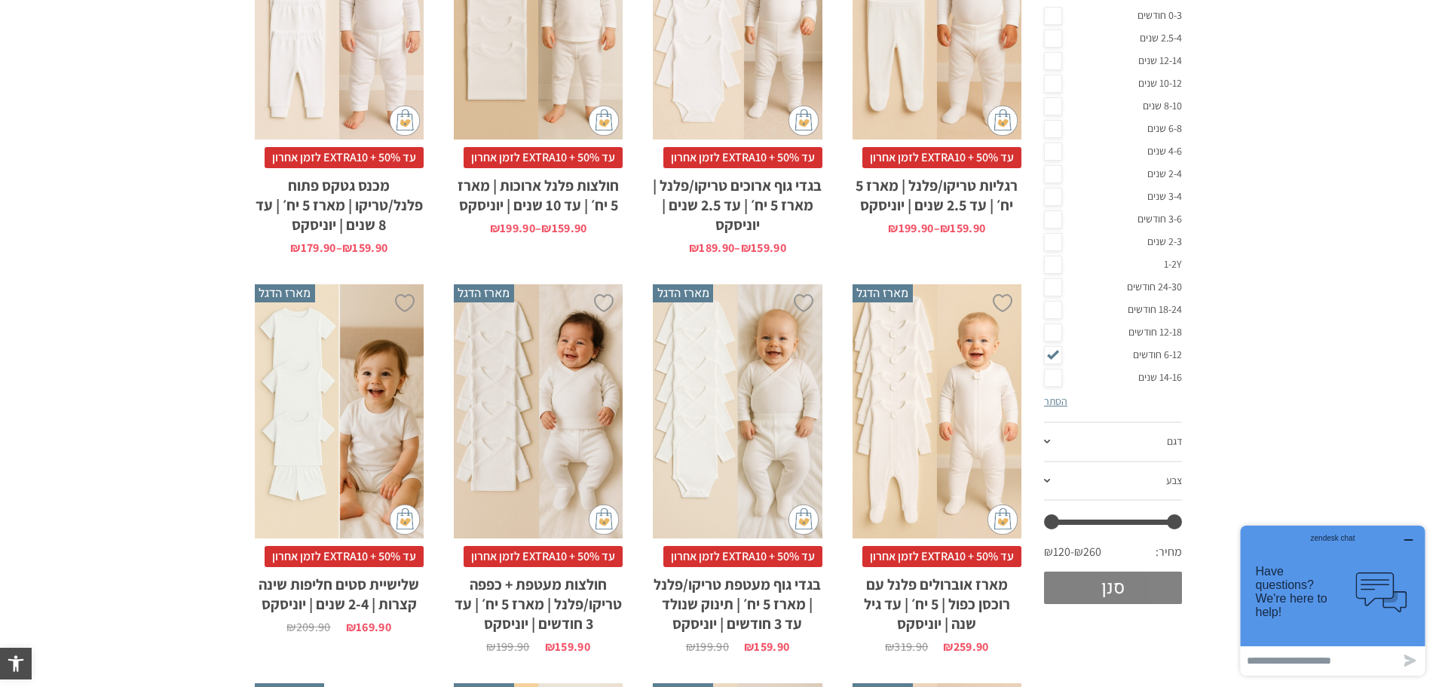
scroll to position [528, 0]
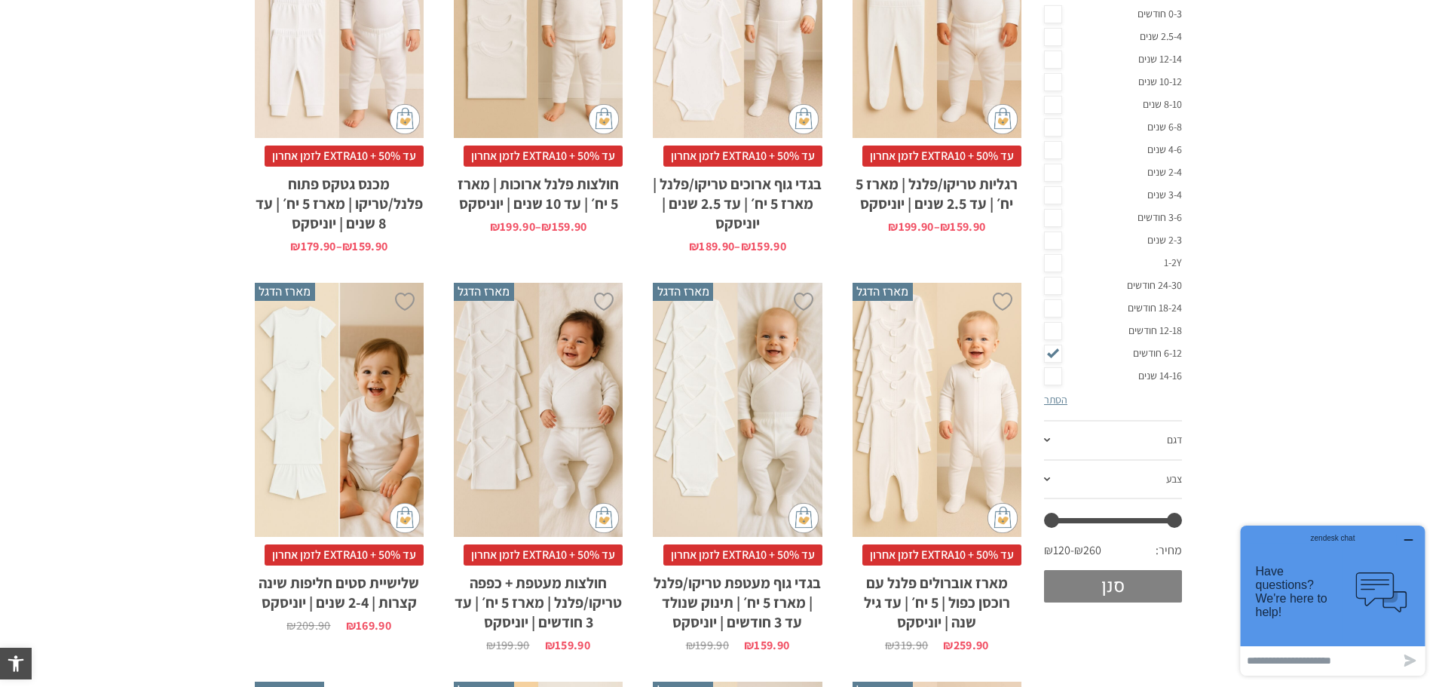
click at [1123, 580] on button "סנן" at bounding box center [1113, 586] width 138 height 32
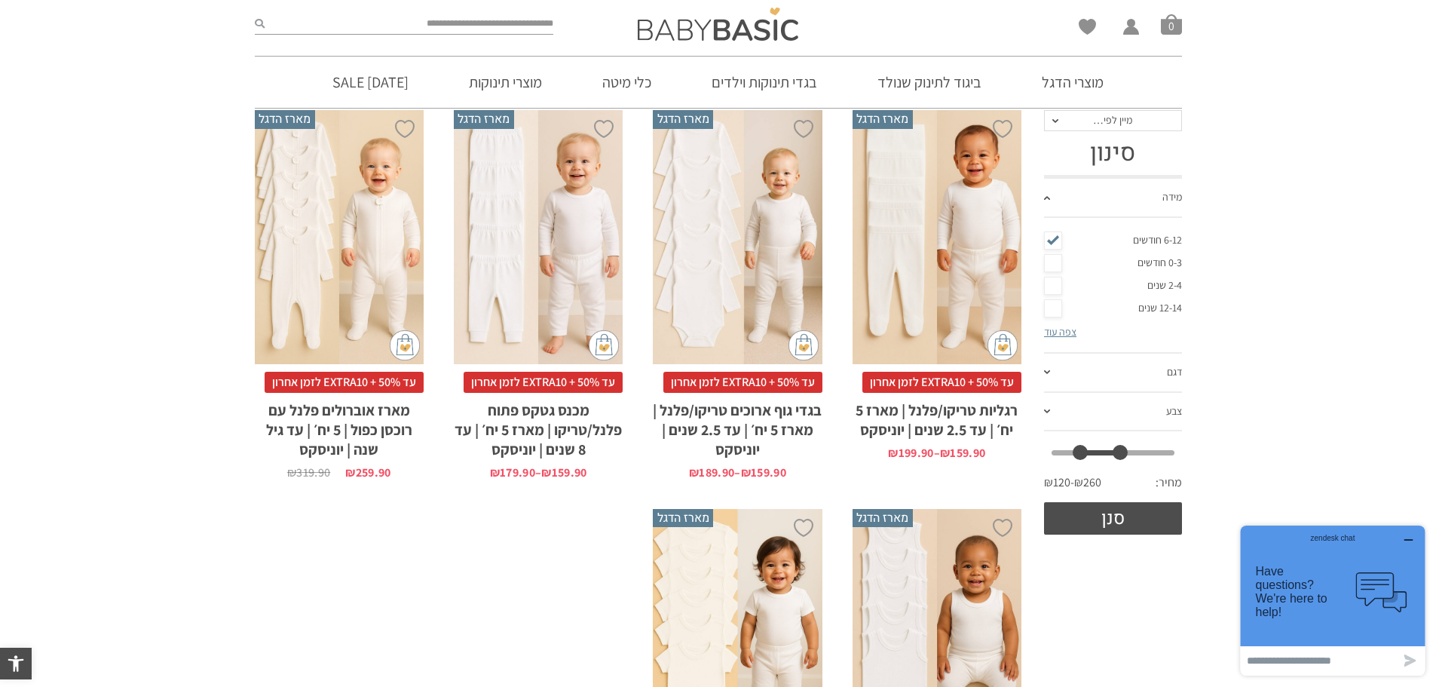
click at [345, 283] on div "x בחירת מידה 0-3m 3-6m 6-12m" at bounding box center [339, 237] width 169 height 254
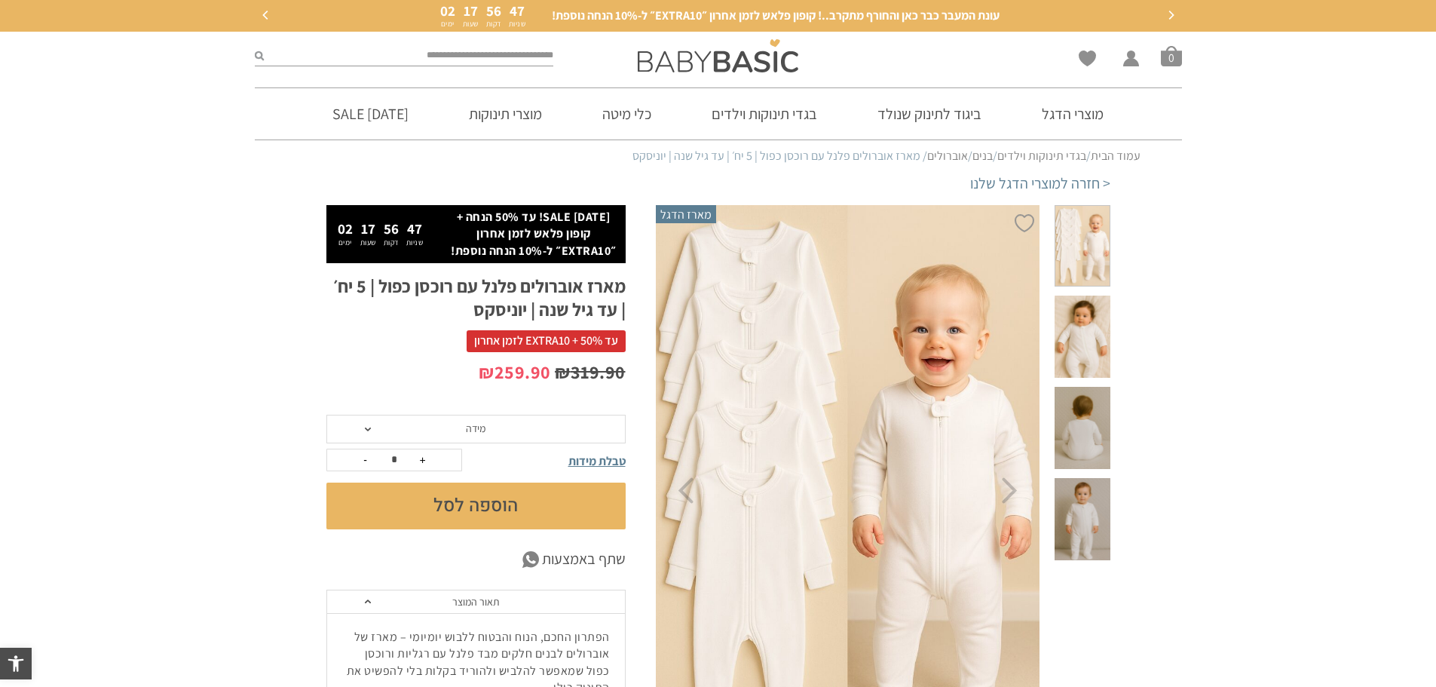
click at [486, 434] on span "מידה" at bounding box center [475, 429] width 299 height 29
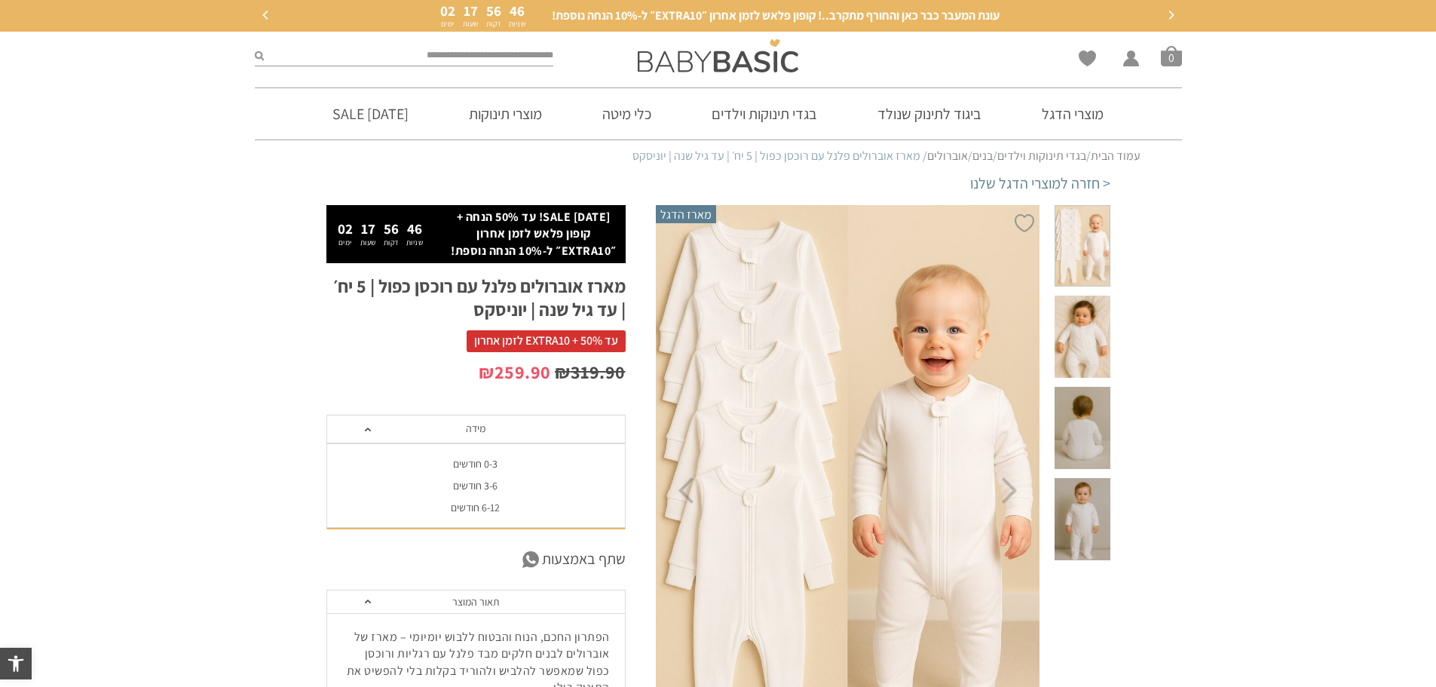
click at [484, 510] on div "6-12 חודשים" at bounding box center [475, 507] width 299 height 13
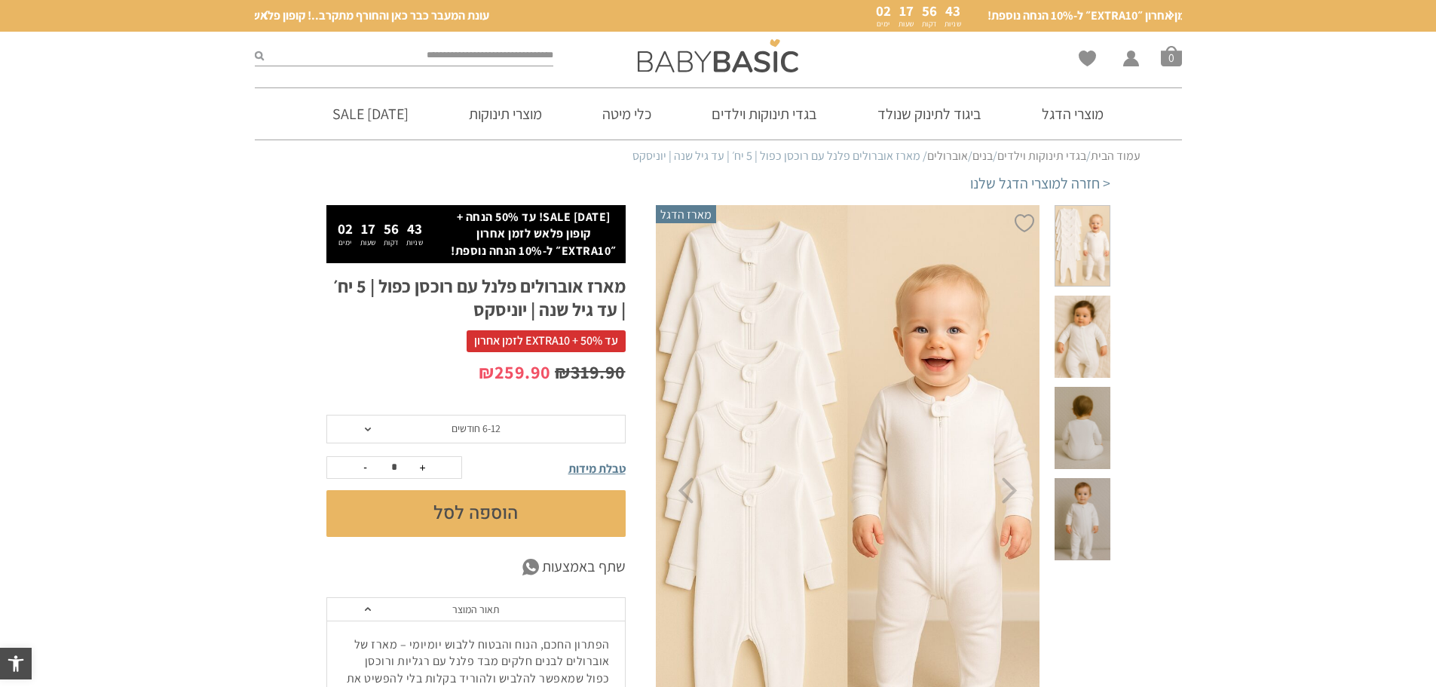
click at [483, 508] on button "הוספה לסל" at bounding box center [475, 513] width 299 height 47
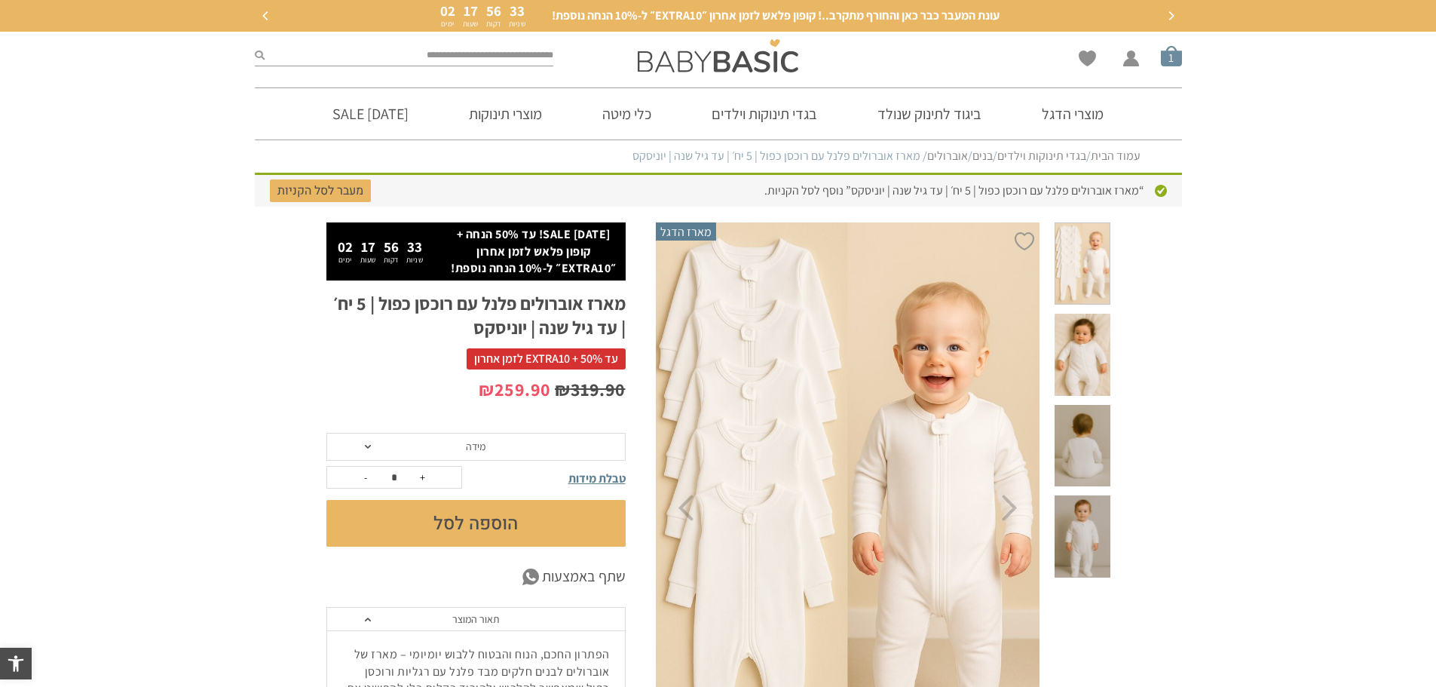
click at [1174, 48] on span "סל קניות" at bounding box center [1171, 55] width 21 height 21
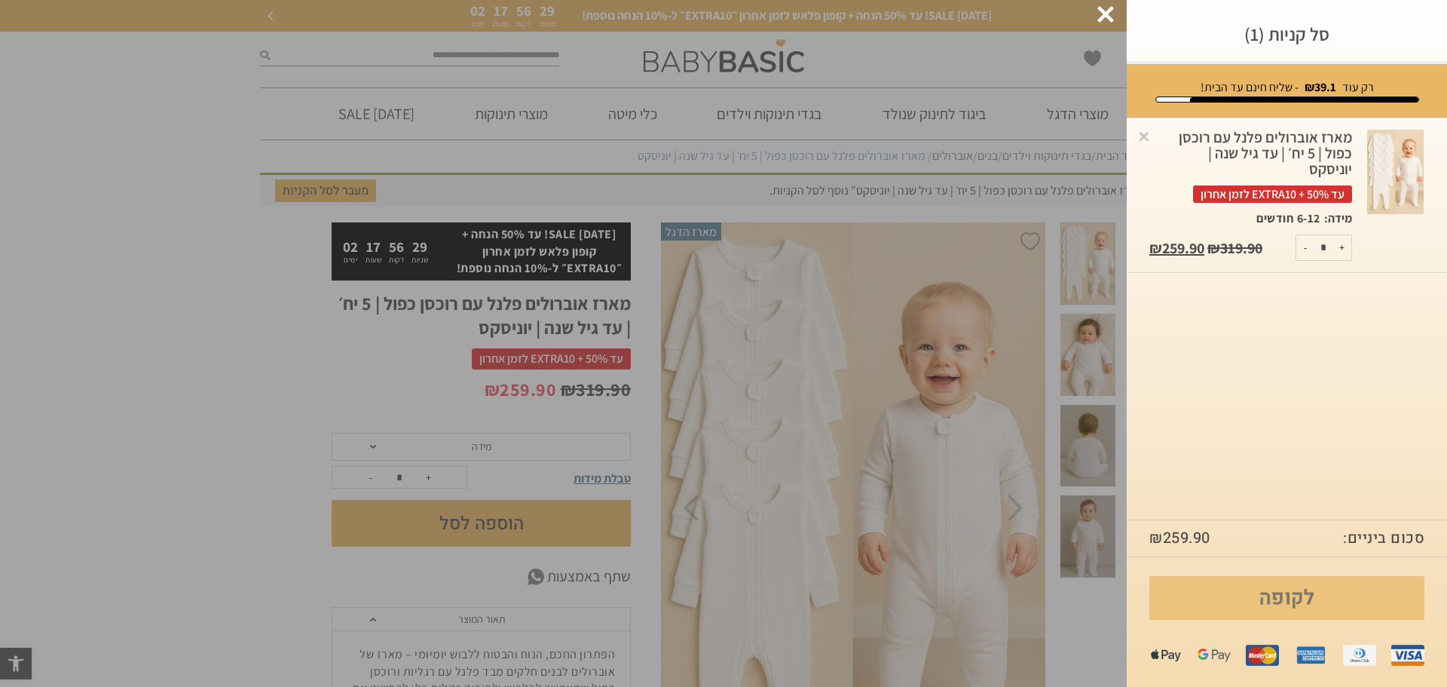
click at [1288, 593] on link "לקופה" at bounding box center [1287, 598] width 275 height 44
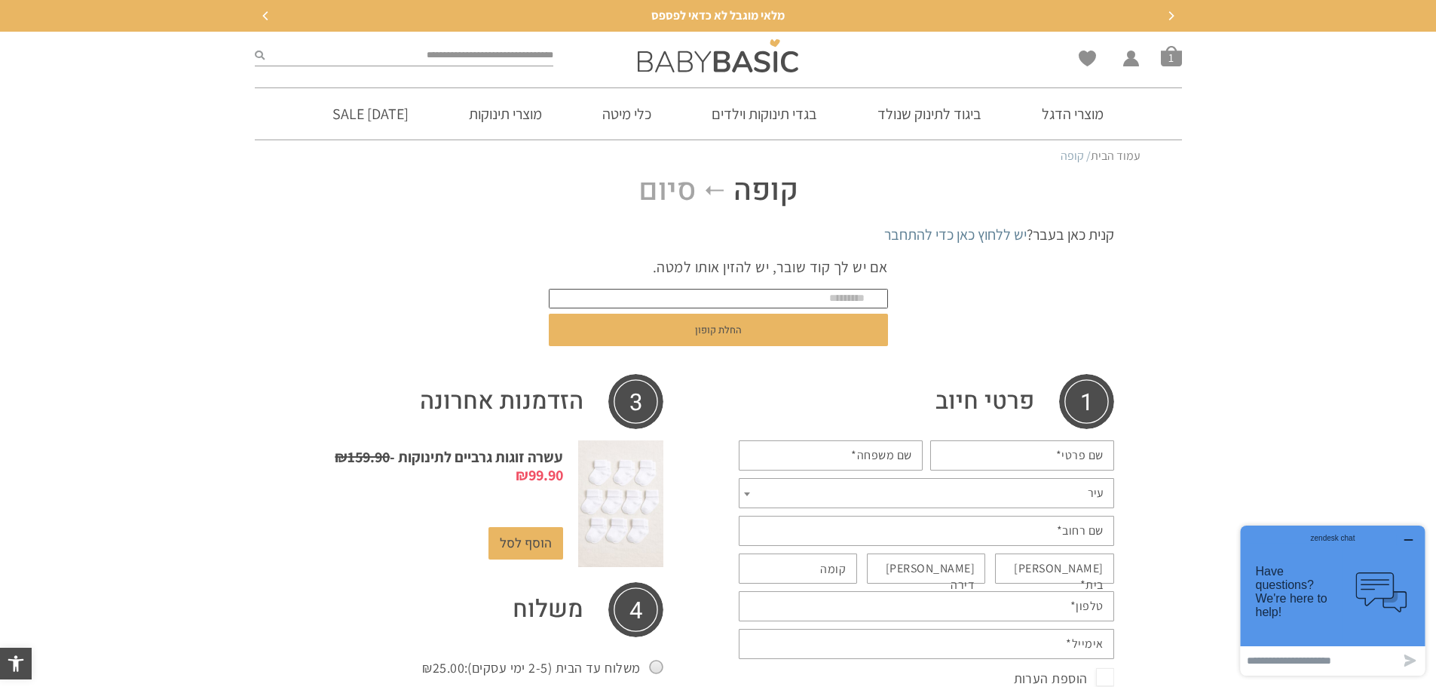
click at [852, 294] on input "text" at bounding box center [718, 299] width 339 height 20
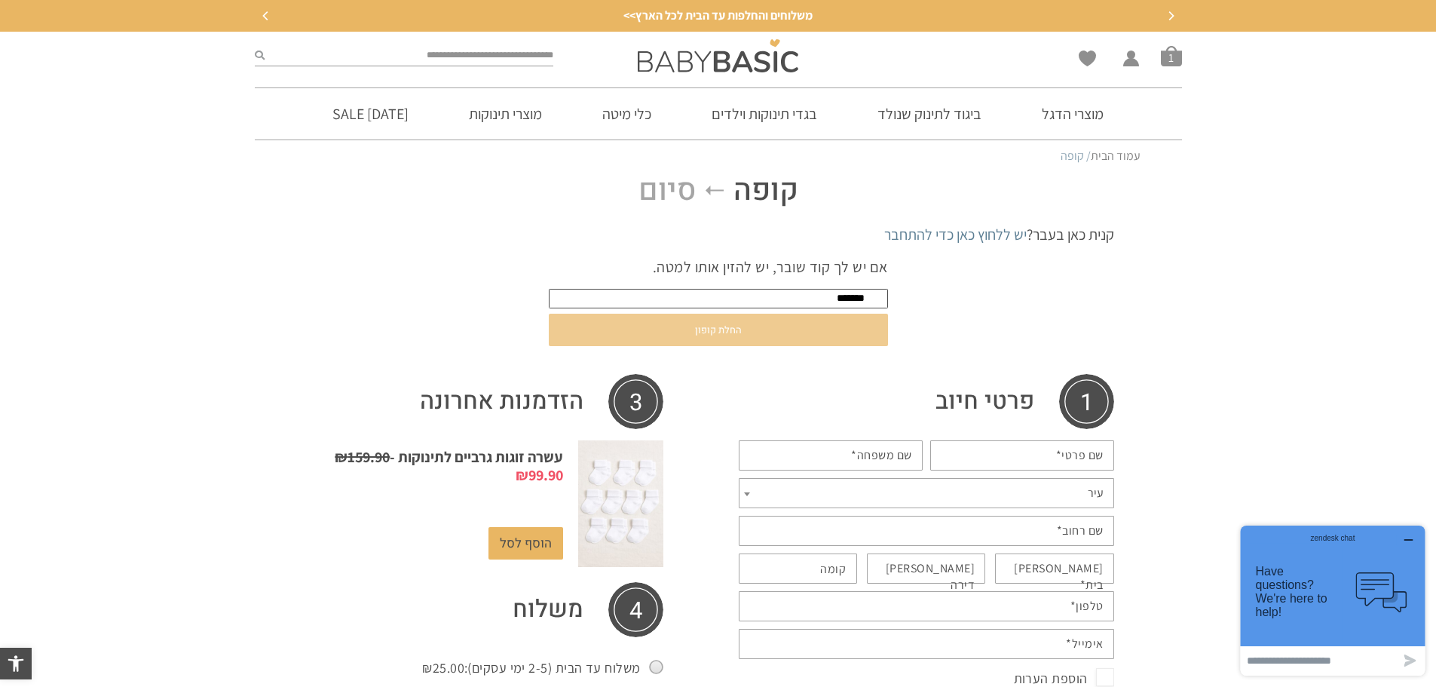
type input "*******"
click at [767, 323] on button "החלת קופון" at bounding box center [718, 330] width 339 height 32
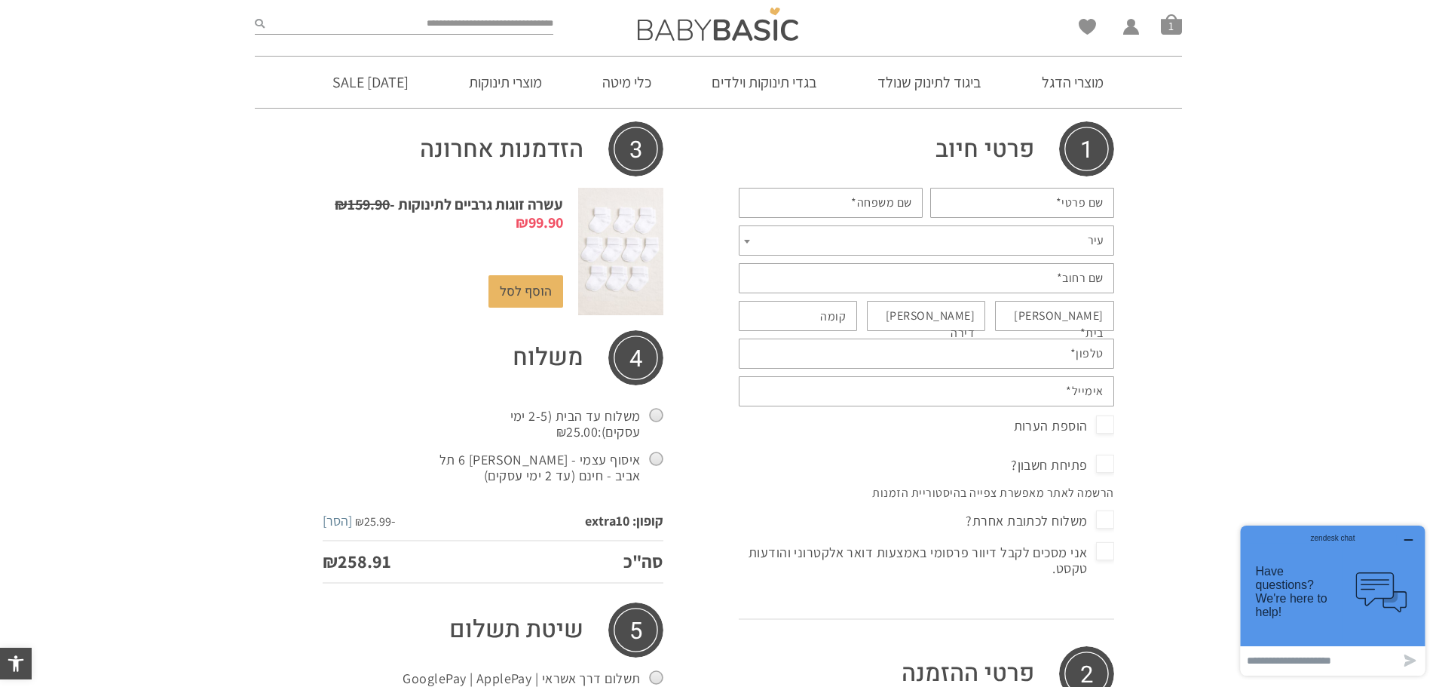
scroll to position [528, 0]
